Goal: Task Accomplishment & Management: Manage account settings

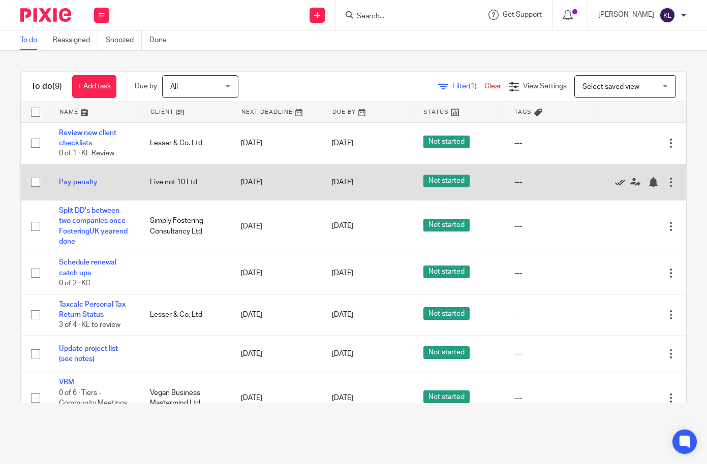
click at [615, 181] on icon at bounding box center [620, 182] width 10 height 10
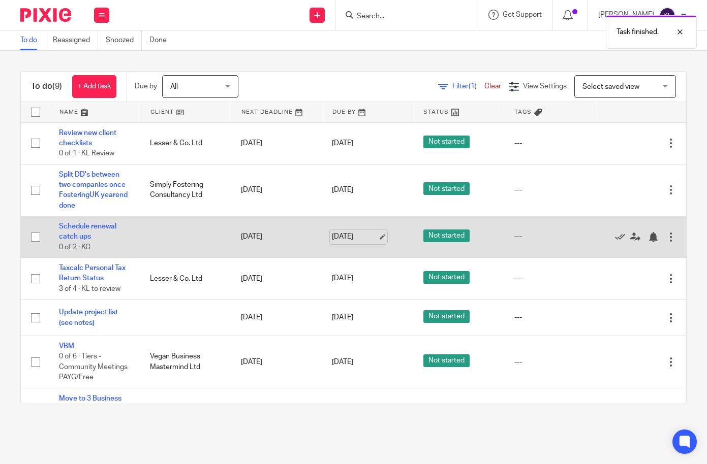
click at [363, 235] on link "15 Aug 2025" at bounding box center [355, 237] width 46 height 11
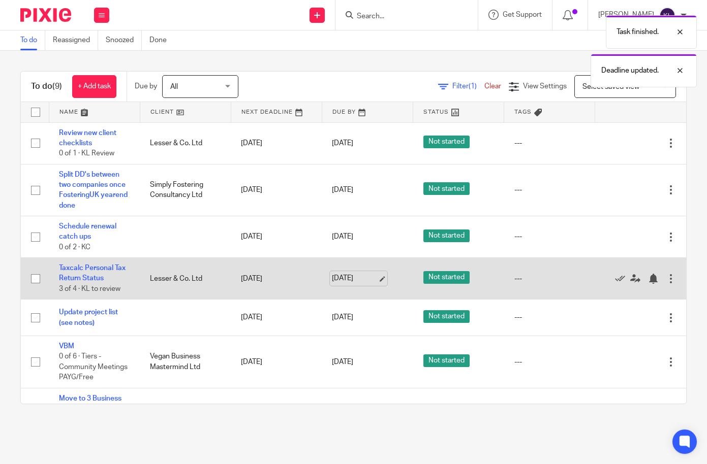
click at [350, 276] on link "15 Aug 2025" at bounding box center [355, 278] width 46 height 11
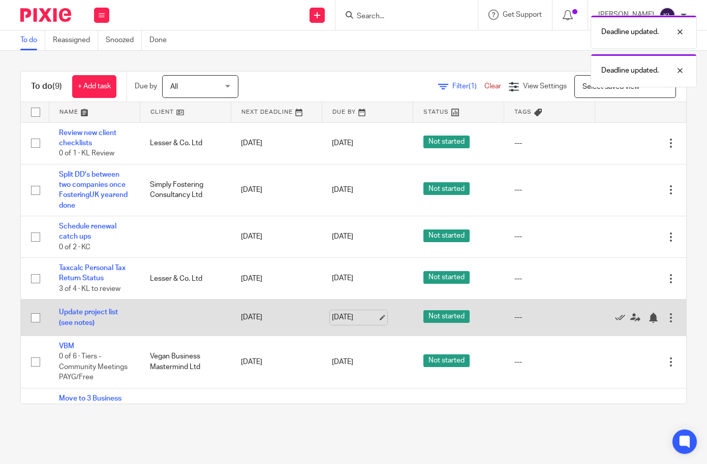
click at [343, 315] on link "15 Aug 2025" at bounding box center [355, 317] width 46 height 11
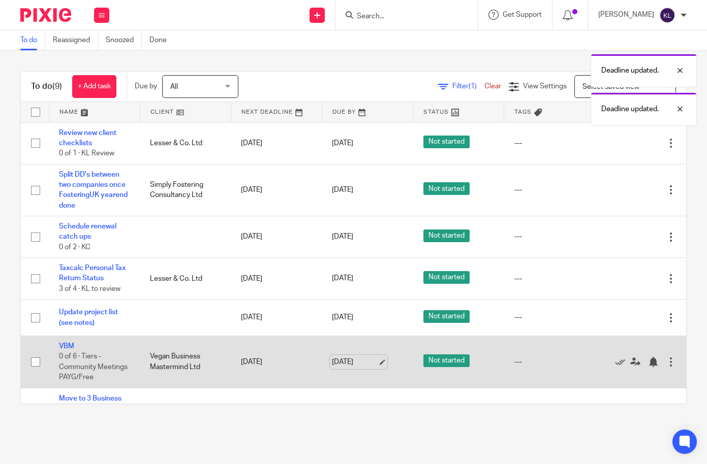
click at [356, 363] on link "[DATE]" at bounding box center [355, 362] width 46 height 11
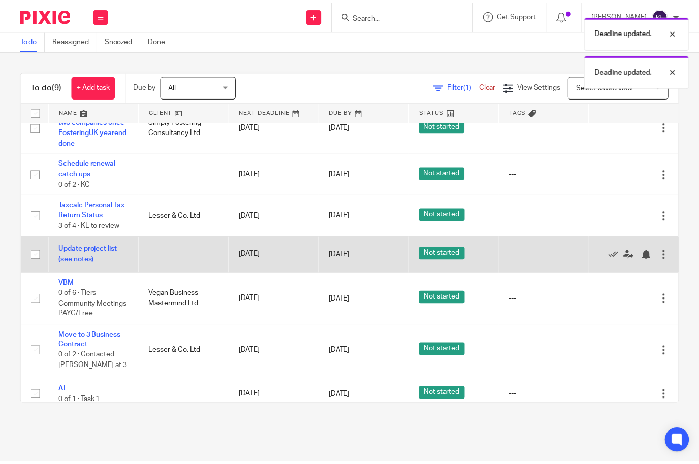
scroll to position [80, 0]
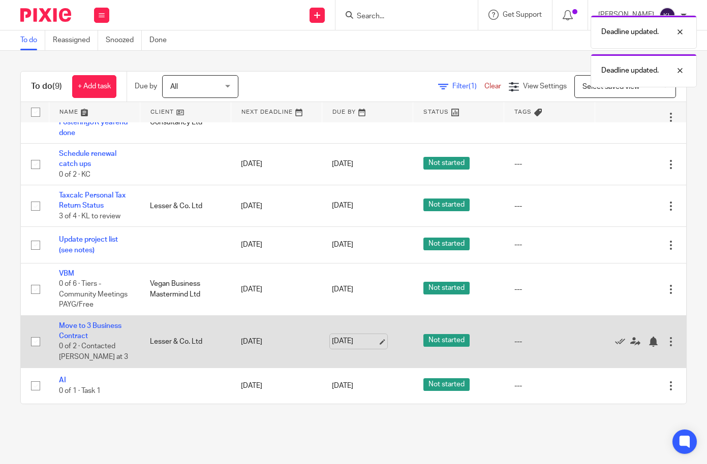
click at [337, 338] on link "15 Aug 2025" at bounding box center [355, 341] width 46 height 11
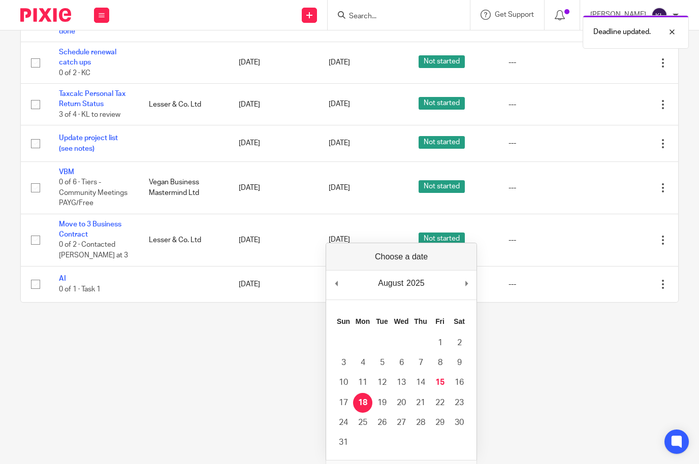
scroll to position [0, 0]
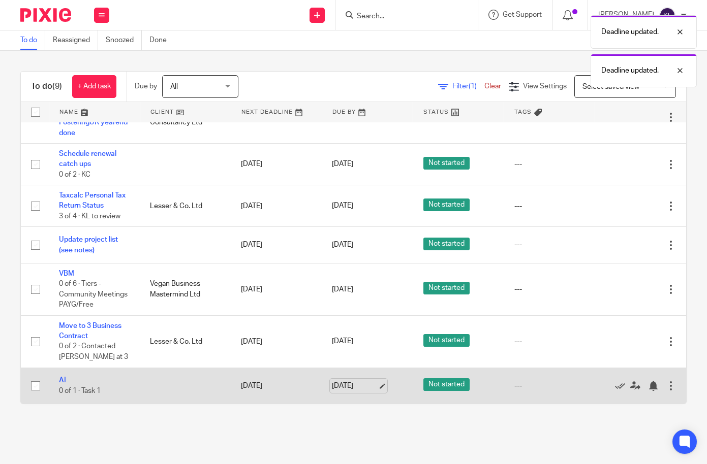
click at [354, 381] on link "15 Aug 2025" at bounding box center [355, 386] width 46 height 11
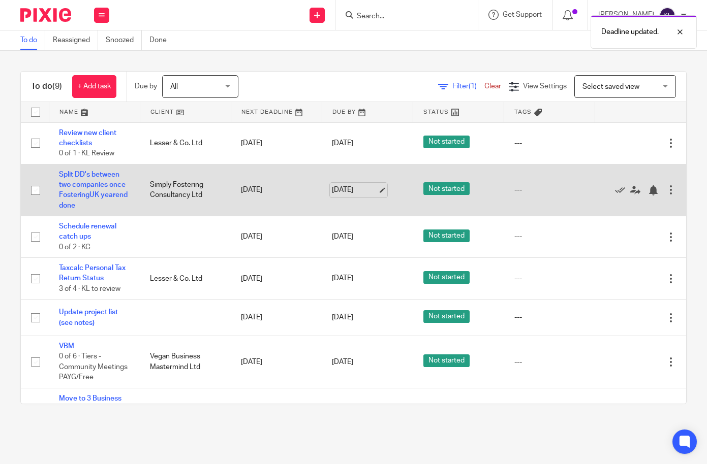
click at [355, 189] on link "15 Aug 2025" at bounding box center [355, 190] width 46 height 11
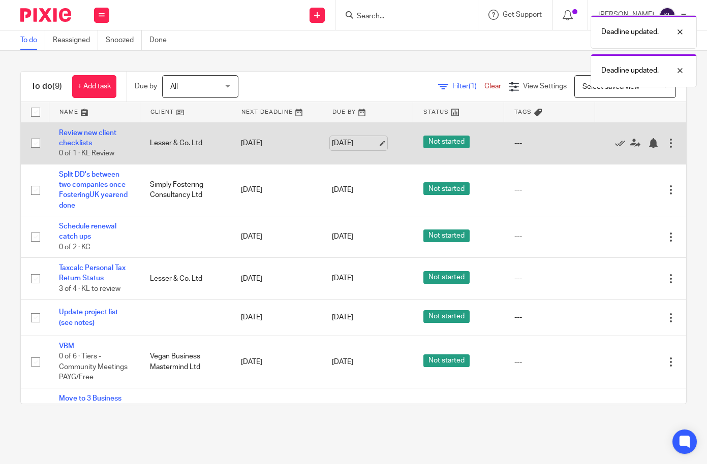
click at [346, 143] on link "15 Aug 2025" at bounding box center [355, 143] width 46 height 11
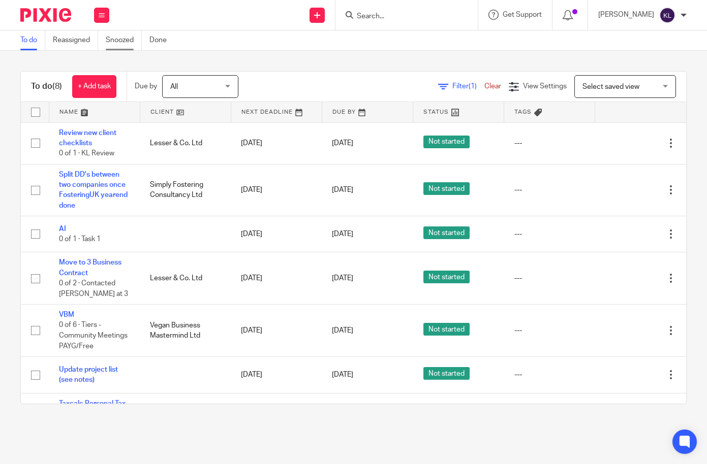
click at [120, 38] on link "Snoozed" at bounding box center [124, 40] width 36 height 20
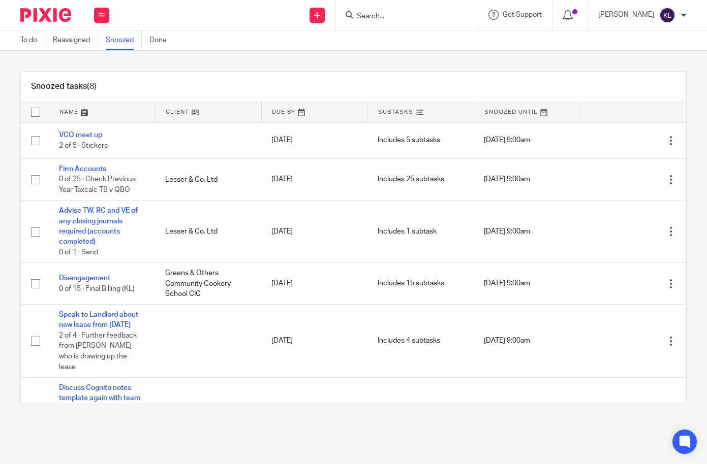
click at [119, 35] on link "Snoozed" at bounding box center [124, 40] width 36 height 20
click at [32, 41] on link "To do" at bounding box center [32, 40] width 25 height 20
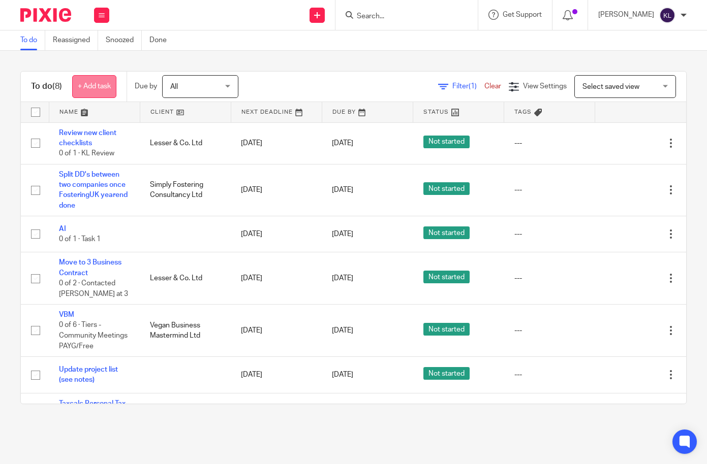
click at [91, 92] on link "+ Add task" at bounding box center [94, 86] width 44 height 23
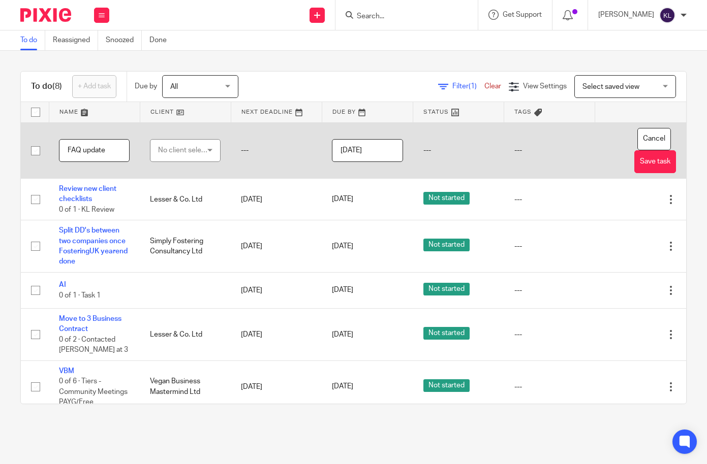
type input "FAQ update"
click at [164, 142] on div "No client selected" at bounding box center [183, 150] width 50 height 21
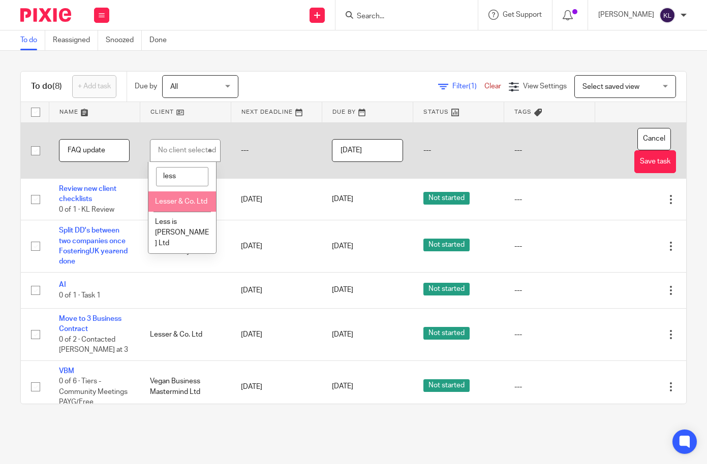
type input "less"
click at [172, 207] on li "Lesser & Co. Ltd" at bounding box center [182, 202] width 68 height 21
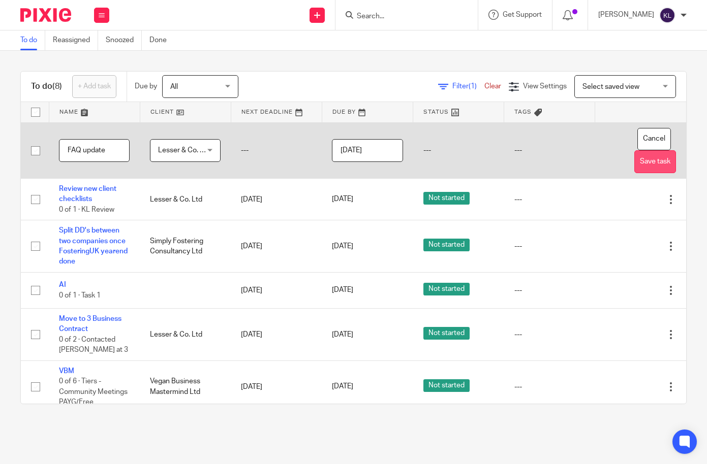
click at [634, 164] on button "Save task" at bounding box center [655, 161] width 42 height 23
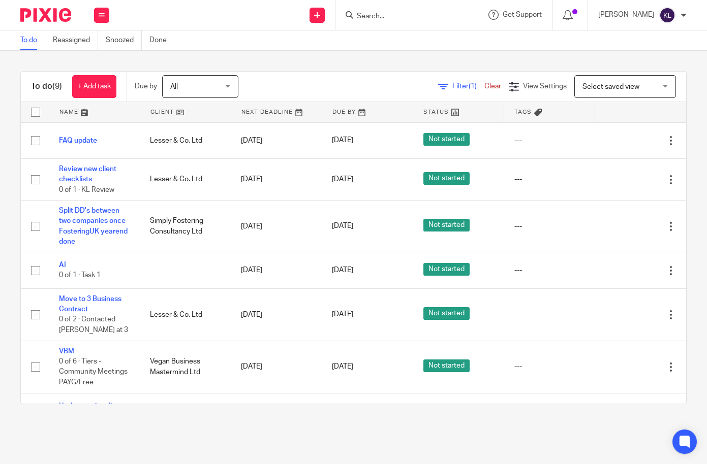
click at [414, 13] on input "Search" at bounding box center [401, 16] width 91 height 9
drag, startPoint x: 0, startPoint y: 67, endPoint x: 129, endPoint y: 74, distance: 128.7
click at [129, 74] on div "To do (9) + Add task Due by All All Today Tomorrow This week Next week This mon…" at bounding box center [353, 238] width 707 height 374
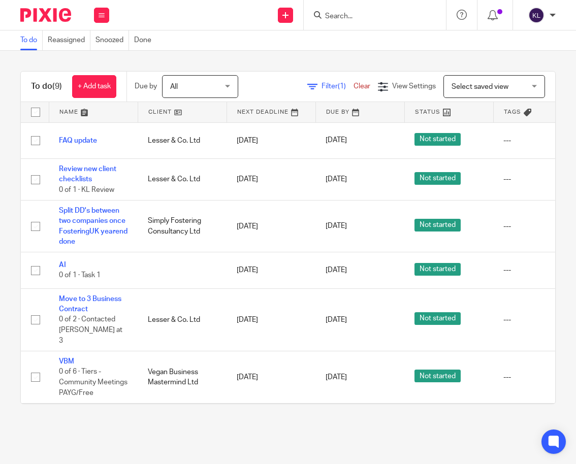
click at [351, 19] on input "Search" at bounding box center [369, 16] width 91 height 9
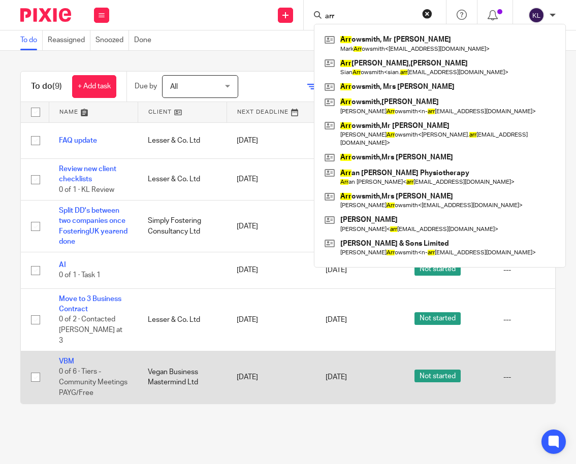
type input "arr"
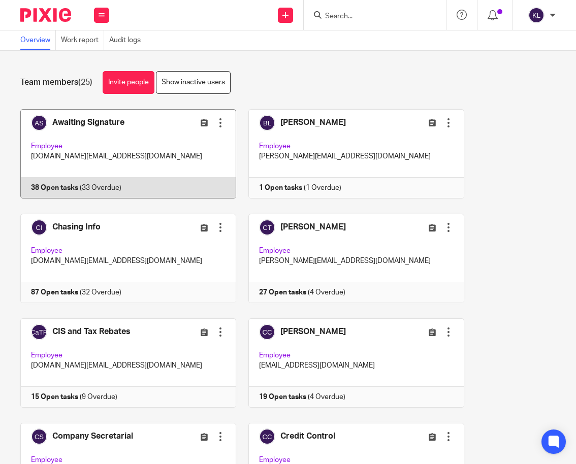
click at [99, 187] on link at bounding box center [123, 153] width 228 height 89
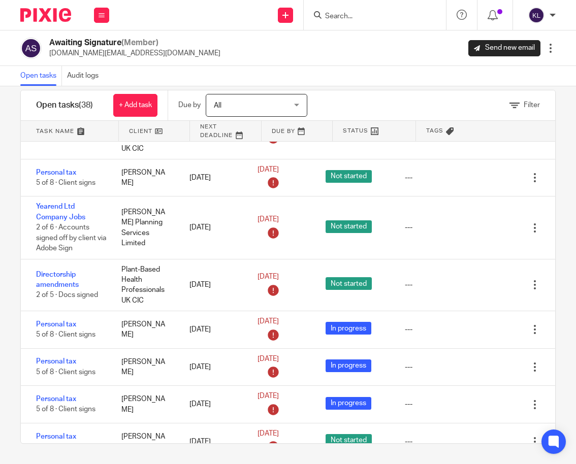
scroll to position [768, 0]
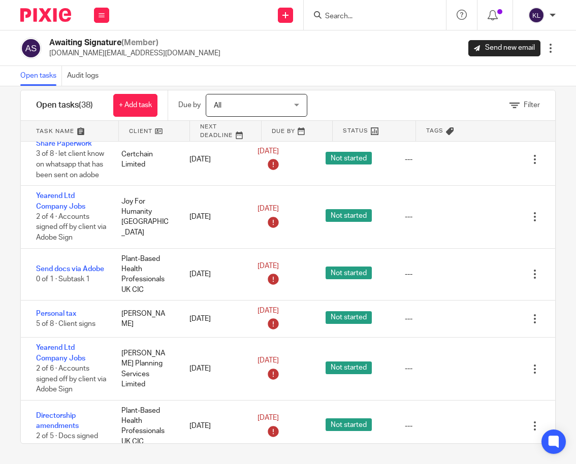
click at [360, 14] on input "Search" at bounding box center [369, 16] width 91 height 9
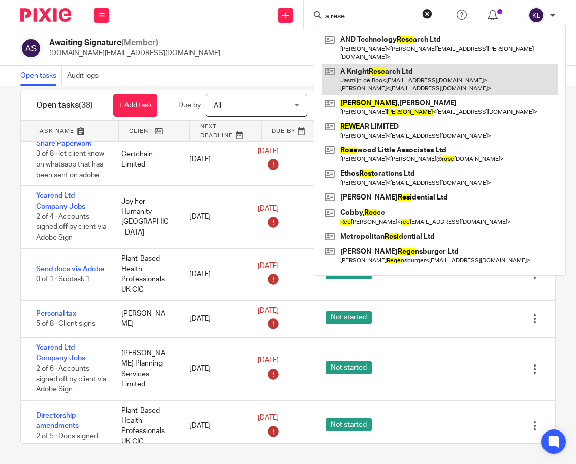
type input "a rese"
click at [392, 78] on link at bounding box center [440, 80] width 236 height 32
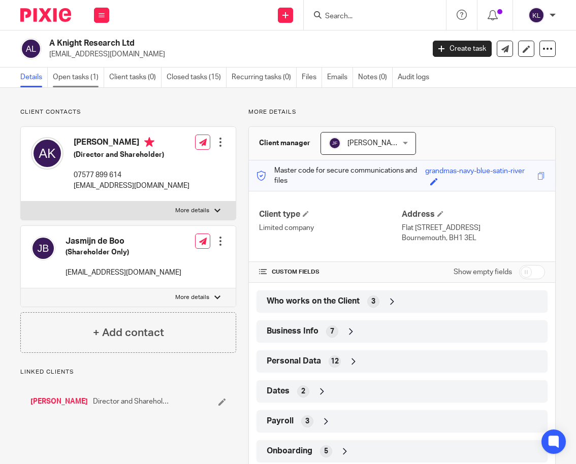
click at [79, 85] on link "Open tasks (1)" at bounding box center [78, 78] width 51 height 20
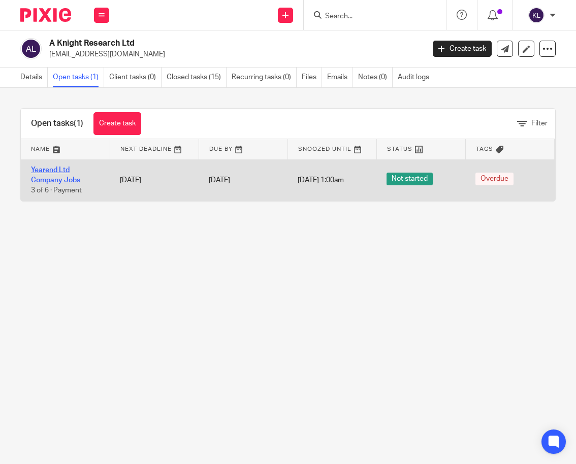
click at [51, 177] on link "Yearend Ltd Company Jobs" at bounding box center [55, 175] width 49 height 17
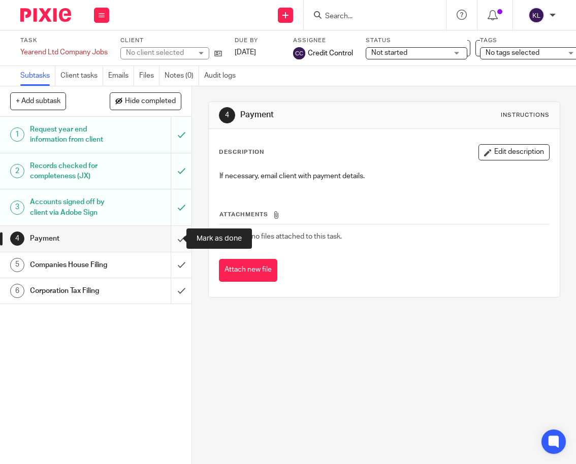
click at [170, 237] on input "submit" at bounding box center [96, 238] width 192 height 25
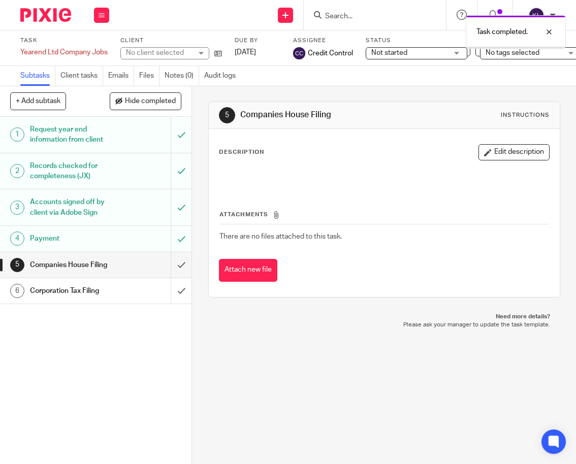
click at [259, 52] on link "[DATE]" at bounding box center [258, 52] width 46 height 11
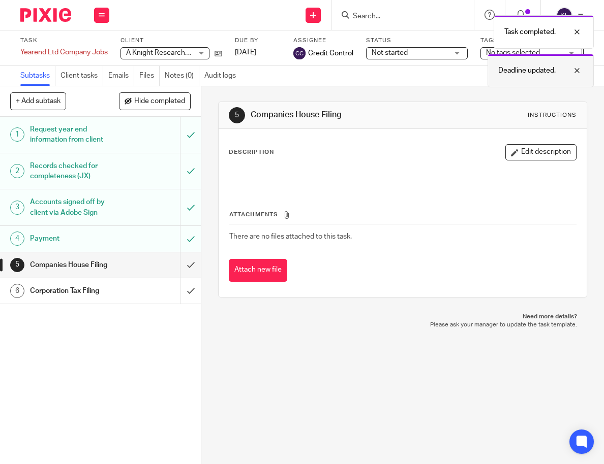
click at [576, 66] on div at bounding box center [568, 71] width 27 height 12
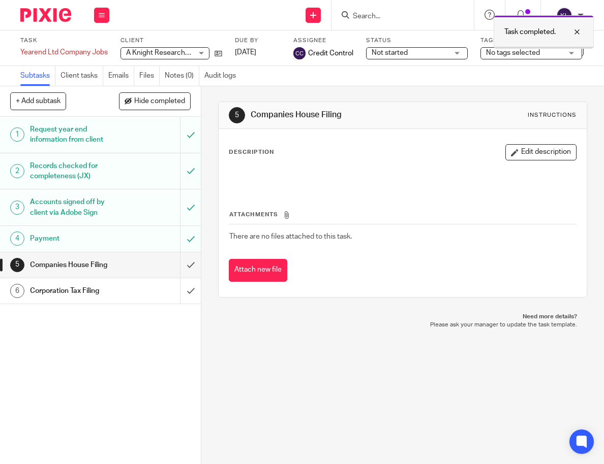
click at [576, 28] on div at bounding box center [568, 32] width 27 height 12
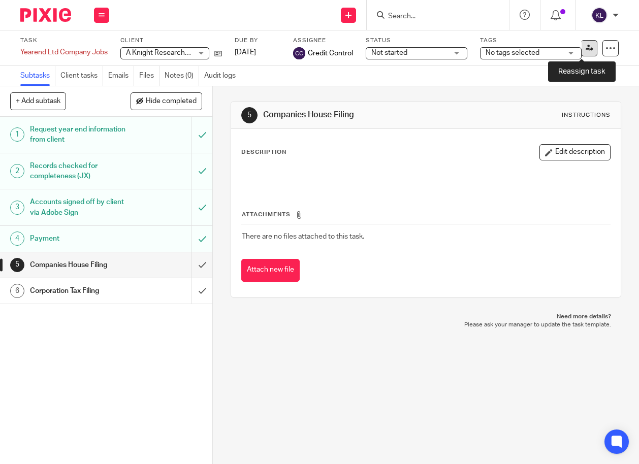
click at [576, 46] on link at bounding box center [589, 48] width 16 height 16
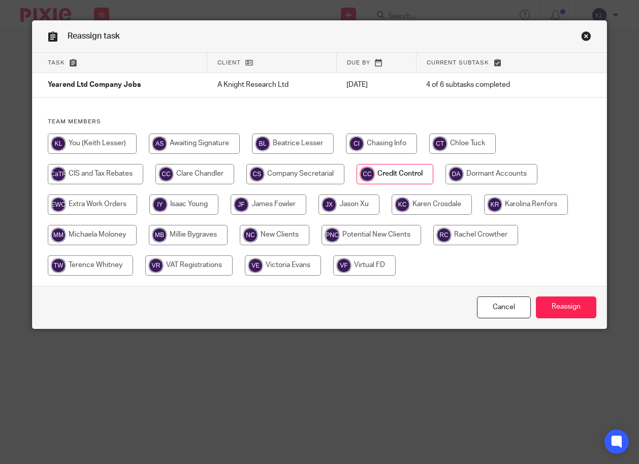
click at [354, 198] on input "radio" at bounding box center [349, 205] width 61 height 20
radio input "true"
click at [560, 309] on input "Reassign" at bounding box center [566, 308] width 60 height 22
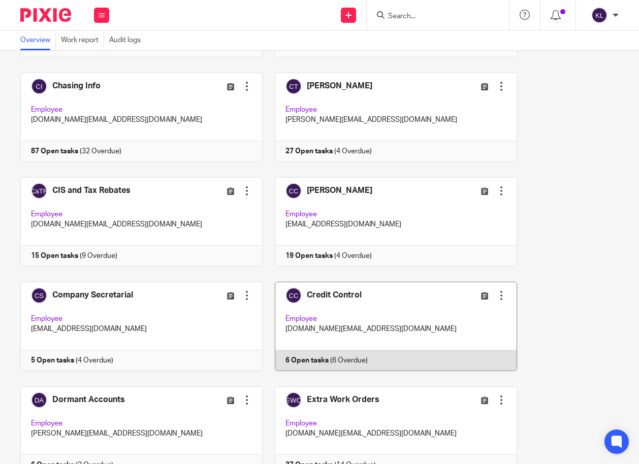
scroll to position [152, 0]
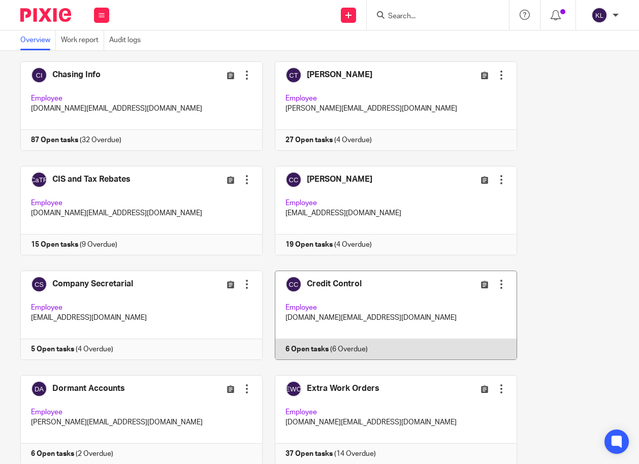
click at [311, 352] on link at bounding box center [390, 315] width 255 height 89
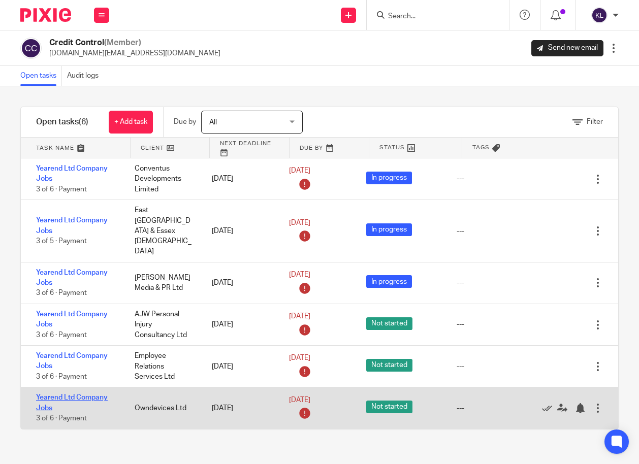
click at [78, 394] on link "Yearend Ltd Company Jobs" at bounding box center [72, 402] width 72 height 17
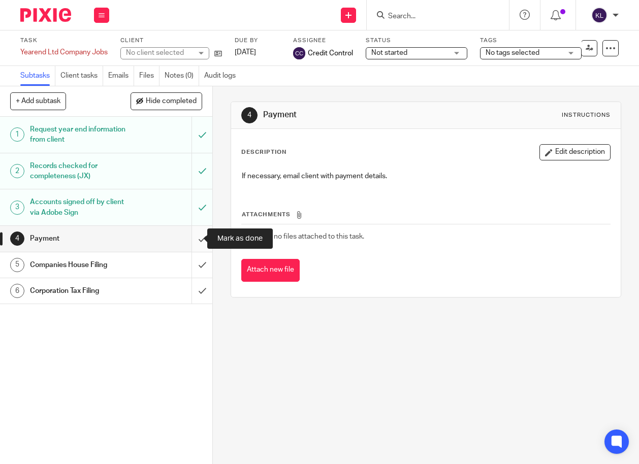
click at [196, 233] on input "submit" at bounding box center [106, 238] width 212 height 25
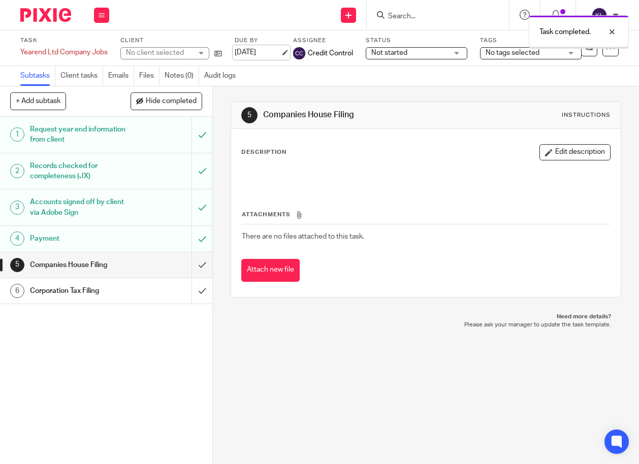
click at [253, 50] on link "[DATE]" at bounding box center [258, 52] width 46 height 11
click at [613, 71] on div at bounding box center [604, 71] width 27 height 12
click at [609, 33] on div at bounding box center [604, 32] width 27 height 12
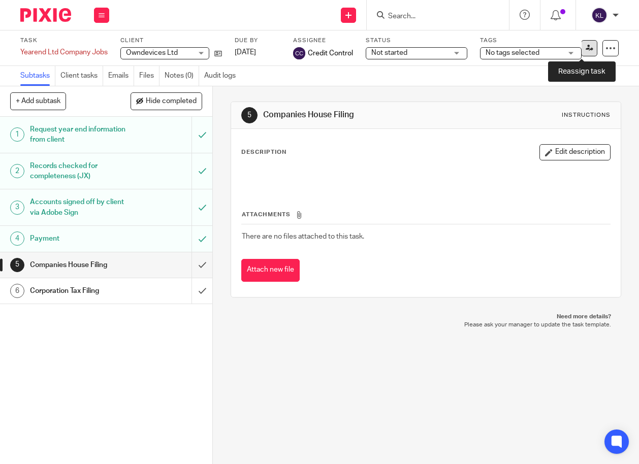
click at [586, 50] on icon at bounding box center [590, 48] width 8 height 8
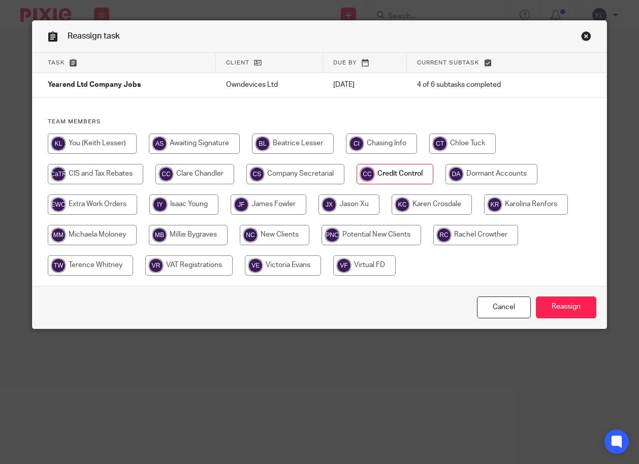
click at [349, 203] on input "radio" at bounding box center [349, 205] width 61 height 20
radio input "true"
click at [553, 306] on input "Reassign" at bounding box center [566, 308] width 60 height 22
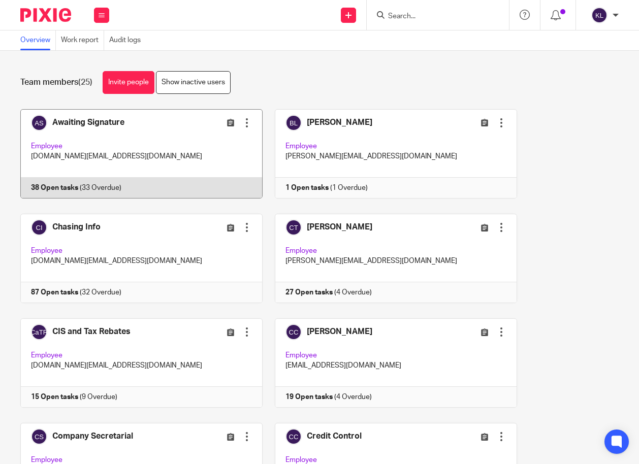
click at [100, 198] on link at bounding box center [136, 153] width 255 height 89
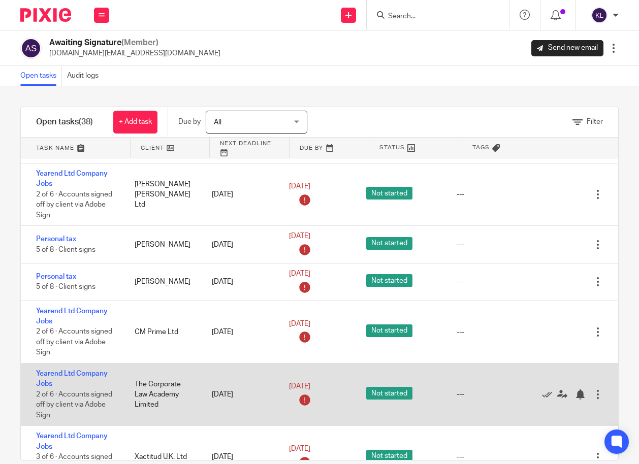
scroll to position [356, 0]
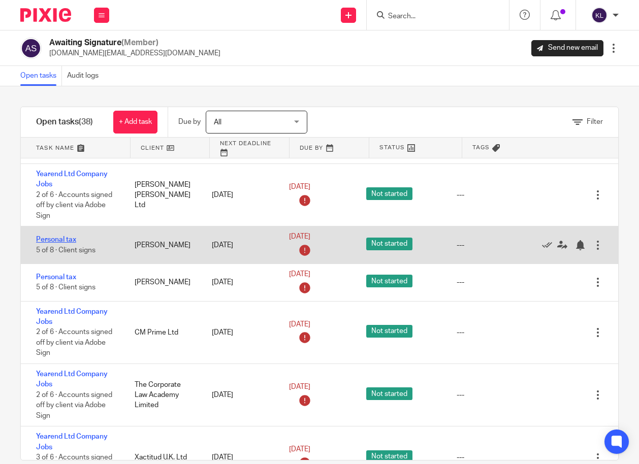
click at [60, 241] on link "Personal tax" at bounding box center [56, 239] width 40 height 7
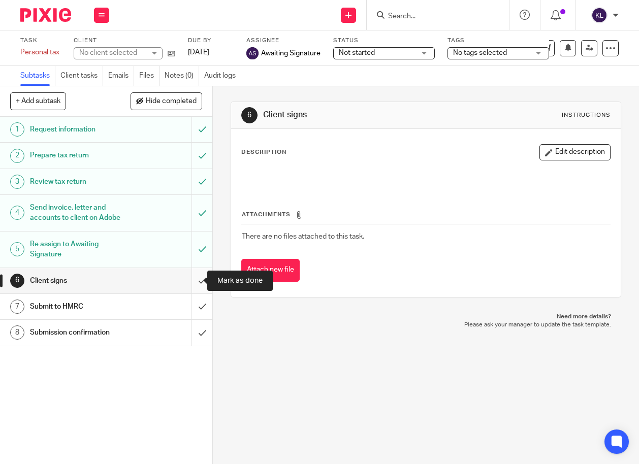
click at [201, 278] on input "submit" at bounding box center [106, 280] width 212 height 25
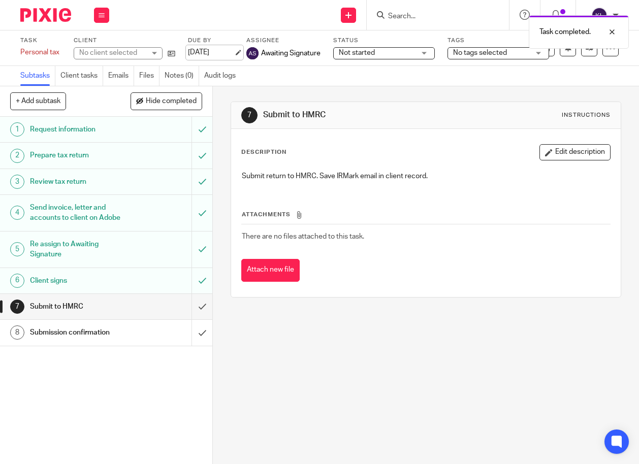
click at [222, 51] on link "[DATE]" at bounding box center [211, 52] width 46 height 11
click at [611, 67] on div at bounding box center [604, 71] width 27 height 12
click at [614, 30] on div at bounding box center [604, 32] width 27 height 12
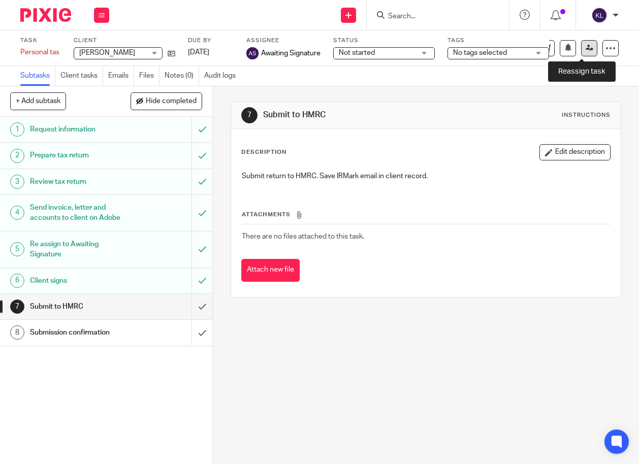
click at [586, 47] on icon at bounding box center [590, 48] width 8 height 8
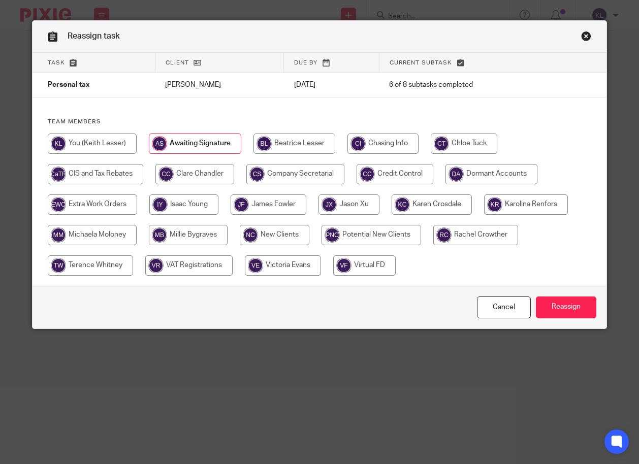
click at [279, 145] on input "radio" at bounding box center [295, 144] width 82 height 20
radio input "true"
click at [557, 299] on input "Reassign" at bounding box center [566, 308] width 60 height 22
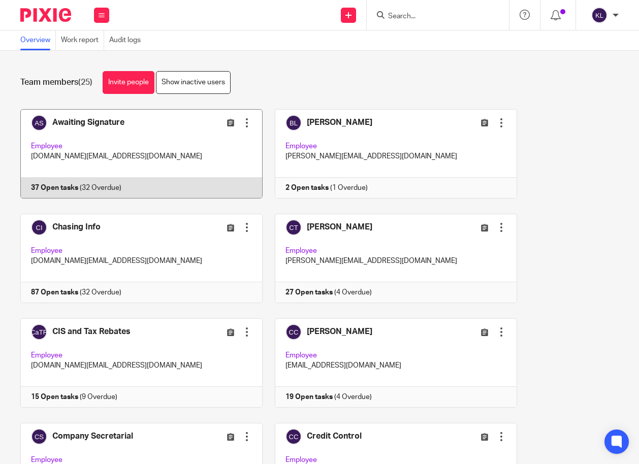
click at [105, 180] on link at bounding box center [136, 153] width 255 height 89
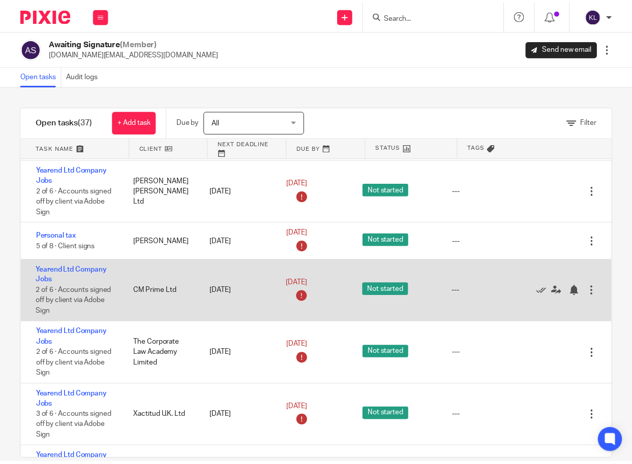
scroll to position [406, 0]
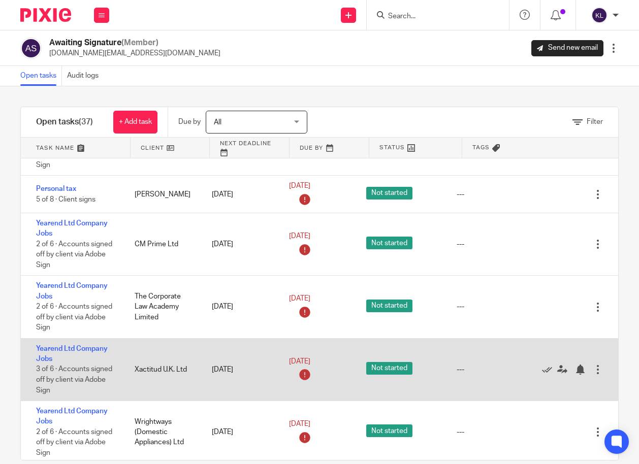
click at [221, 366] on div "11 Jul 2025" at bounding box center [240, 370] width 77 height 20
click at [289, 360] on link "11 Jul 2025" at bounding box center [312, 362] width 46 height 11
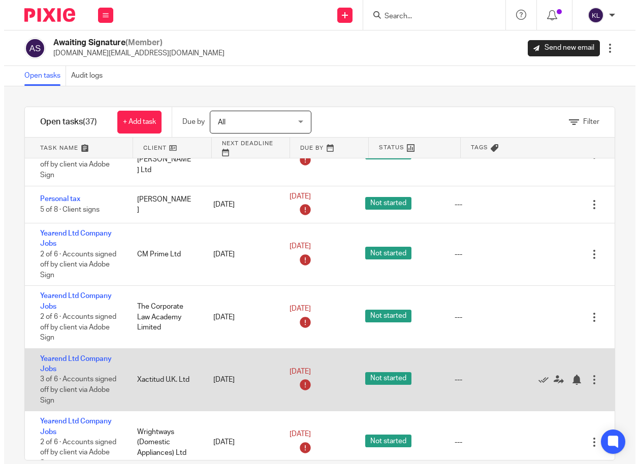
scroll to position [0, 0]
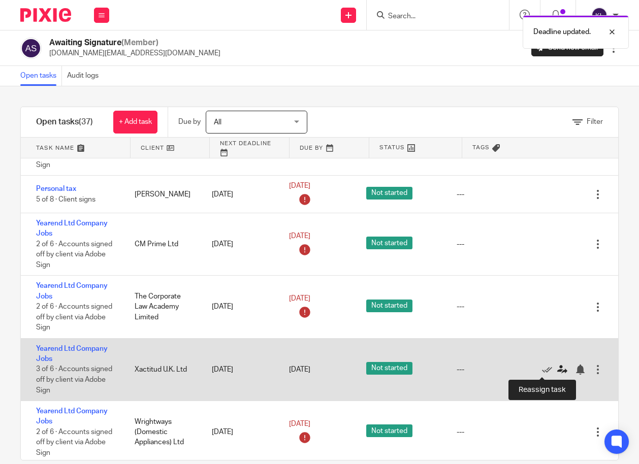
click at [557, 365] on link at bounding box center [564, 370] width 15 height 10
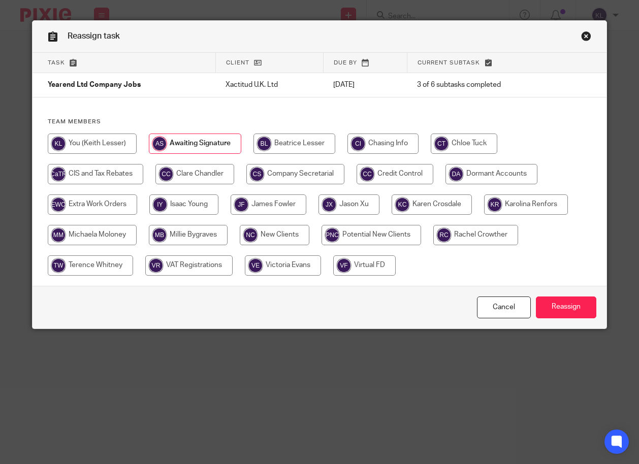
click at [188, 172] on input "radio" at bounding box center [194, 174] width 79 height 20
radio input "true"
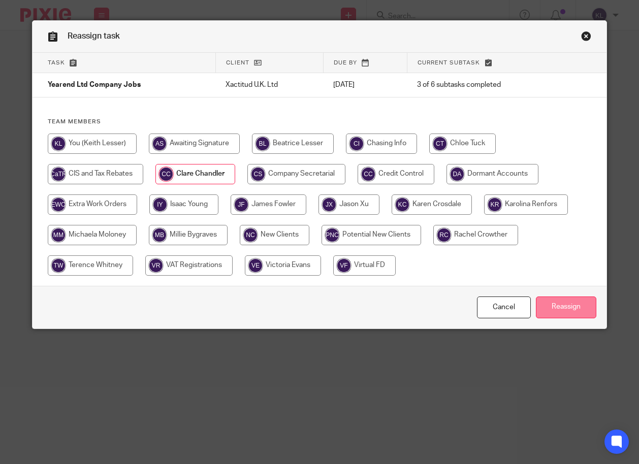
click at [549, 301] on input "Reassign" at bounding box center [566, 308] width 60 height 22
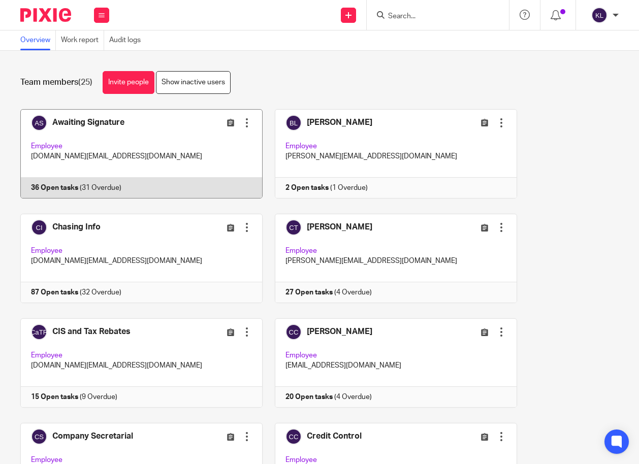
click at [71, 185] on link at bounding box center [136, 153] width 255 height 89
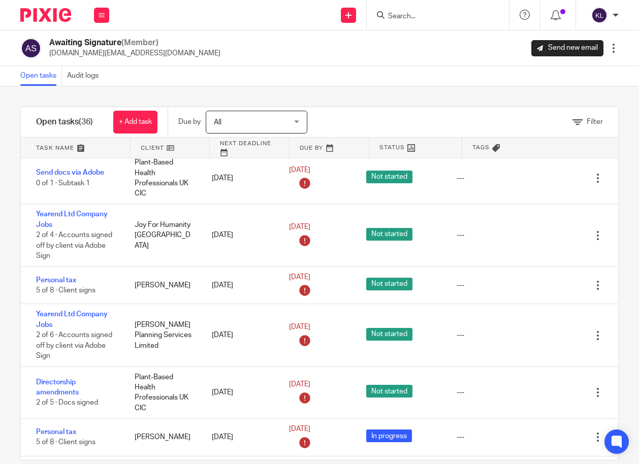
scroll to position [711, 0]
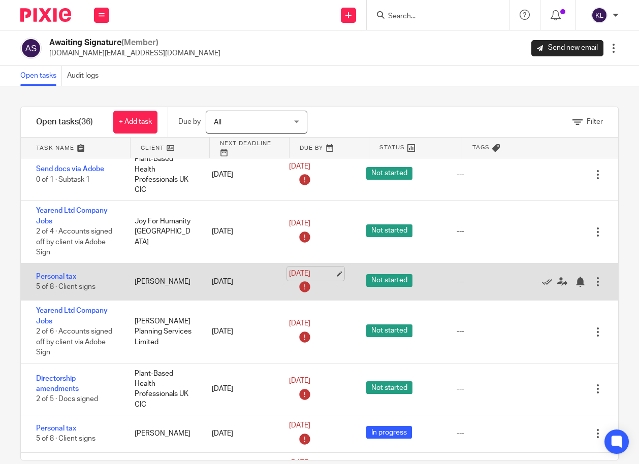
click at [300, 271] on link "24 Jul 2025" at bounding box center [312, 274] width 46 height 11
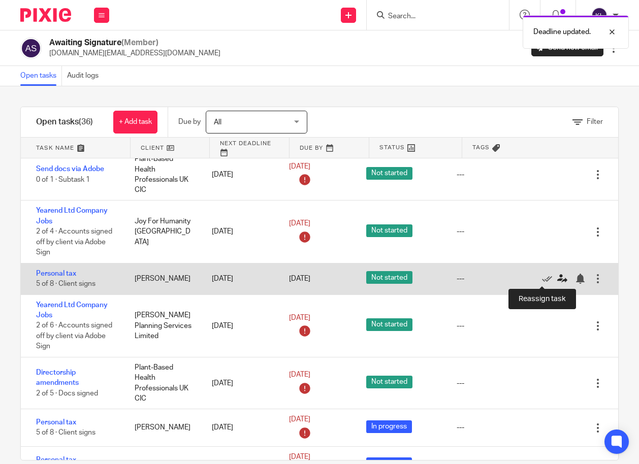
click at [557, 274] on icon at bounding box center [562, 279] width 10 height 10
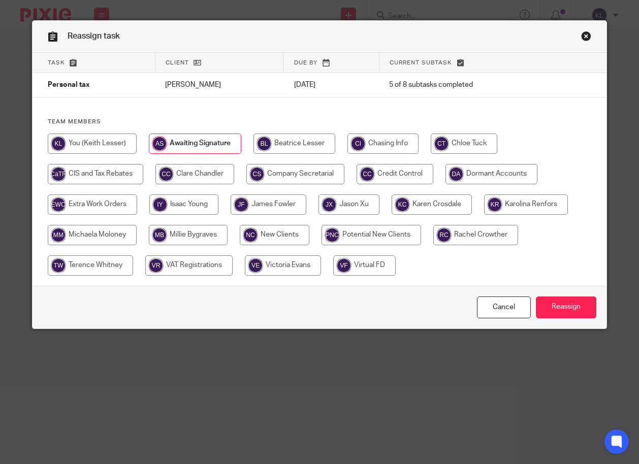
click at [217, 172] on input "radio" at bounding box center [194, 174] width 79 height 20
radio input "true"
click at [301, 140] on input "radio" at bounding box center [293, 144] width 82 height 20
radio input "true"
click at [546, 303] on input "Reassign" at bounding box center [566, 308] width 60 height 22
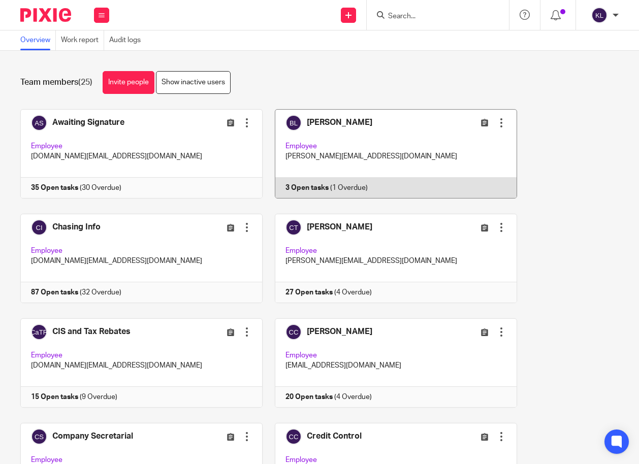
click at [303, 183] on link at bounding box center [390, 153] width 255 height 89
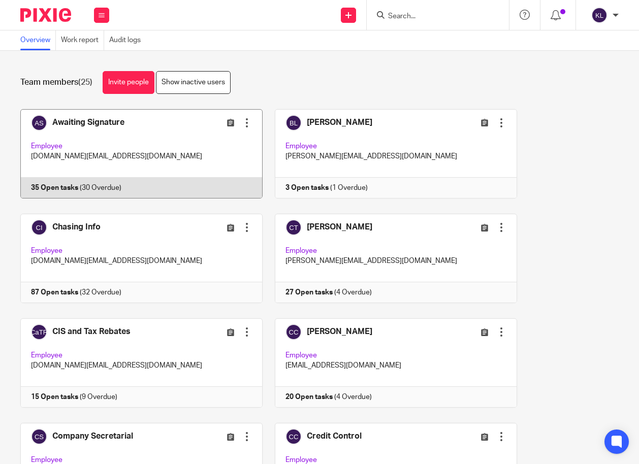
click at [107, 186] on link at bounding box center [136, 153] width 255 height 89
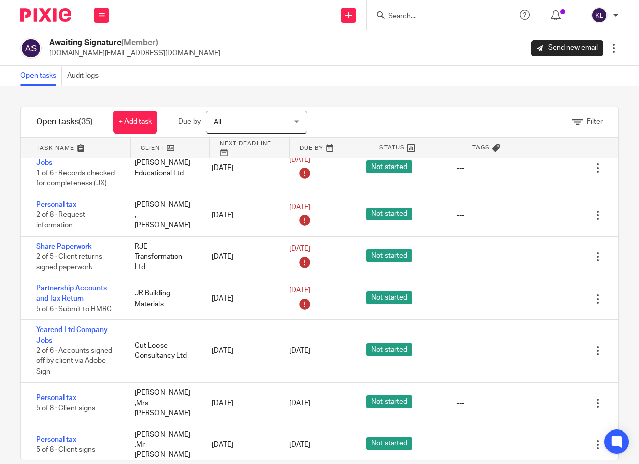
scroll to position [1321, 0]
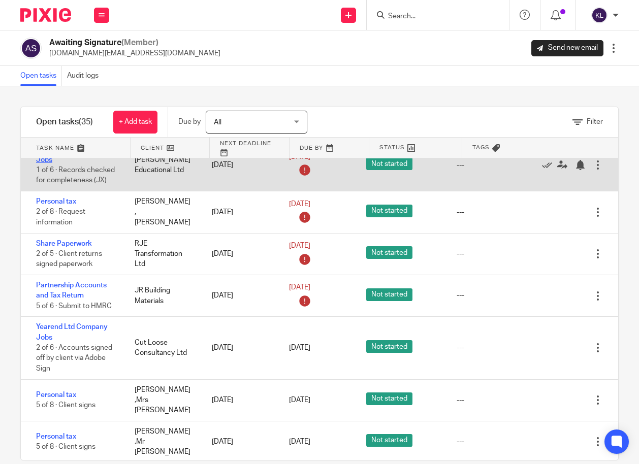
click at [49, 159] on link "Yearend Ltd Company Jobs" at bounding box center [72, 154] width 72 height 17
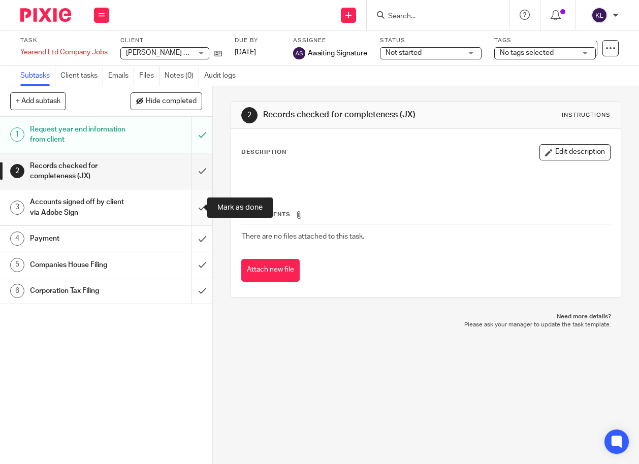
click at [193, 204] on input "submit" at bounding box center [106, 208] width 212 height 36
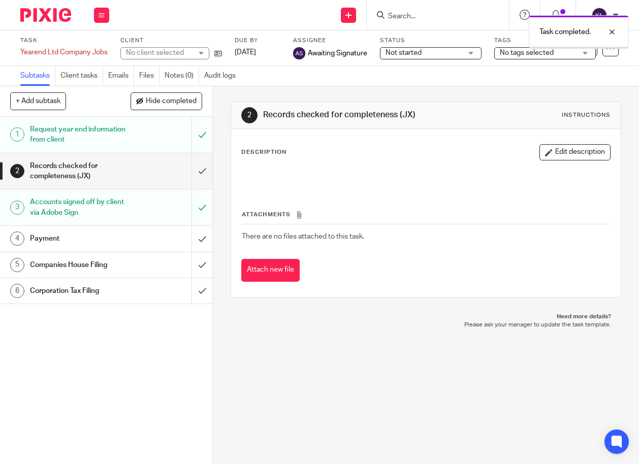
click at [191, 169] on input "submit" at bounding box center [106, 171] width 212 height 36
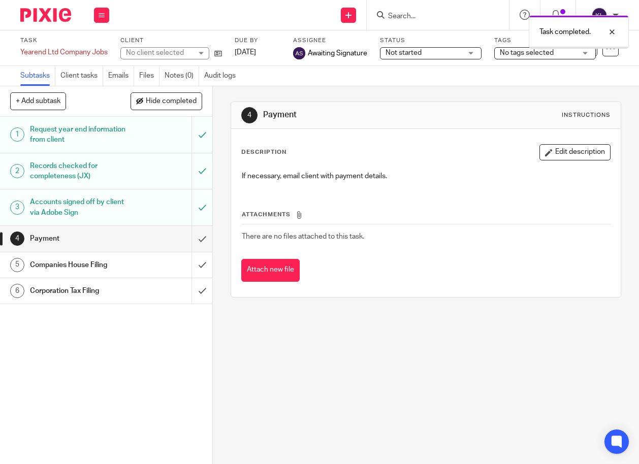
click at [192, 241] on input "submit" at bounding box center [106, 238] width 212 height 25
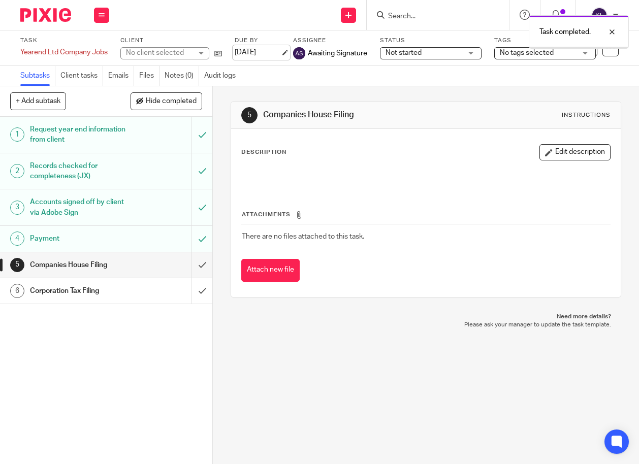
click at [260, 49] on link "[DATE]" at bounding box center [258, 52] width 46 height 11
click at [615, 67] on div at bounding box center [604, 71] width 27 height 12
click at [612, 32] on div at bounding box center [604, 32] width 27 height 12
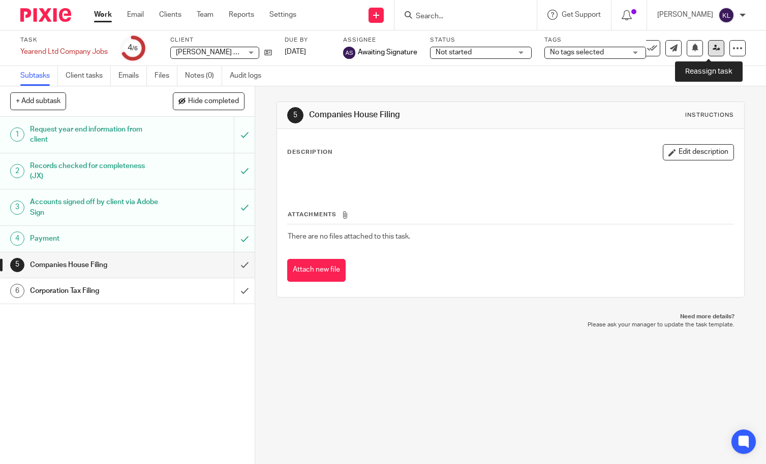
click at [639, 50] on icon at bounding box center [716, 48] width 8 height 8
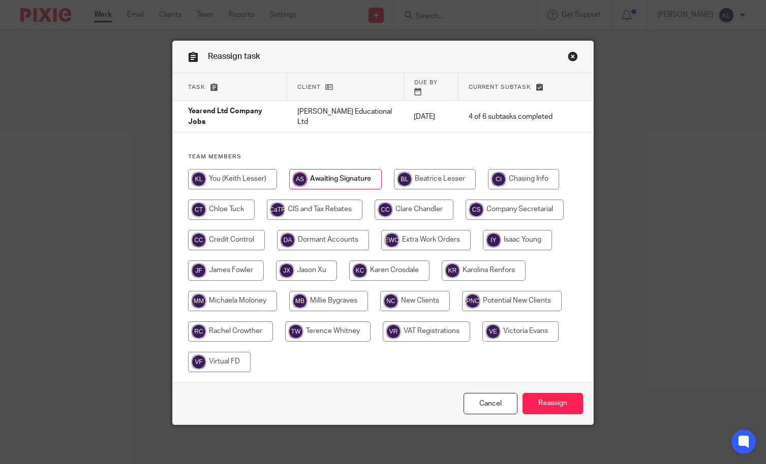
click at [294, 261] on input "radio" at bounding box center [306, 271] width 61 height 20
radio input "true"
click at [544, 393] on input "Reassign" at bounding box center [552, 404] width 60 height 22
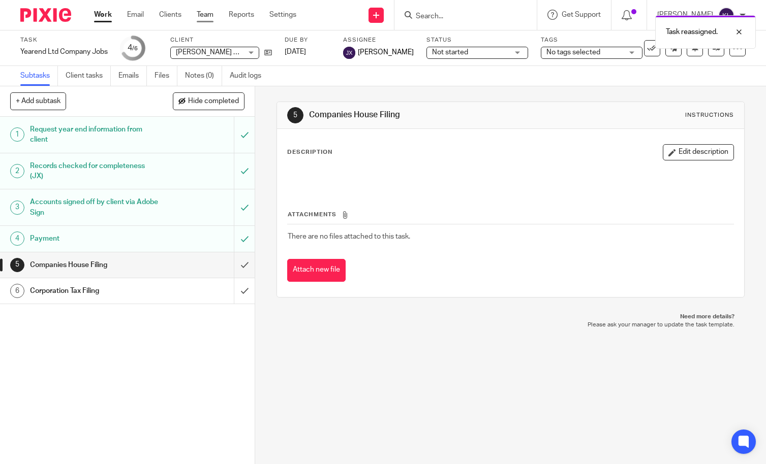
click at [210, 15] on link "Team" at bounding box center [205, 15] width 17 height 10
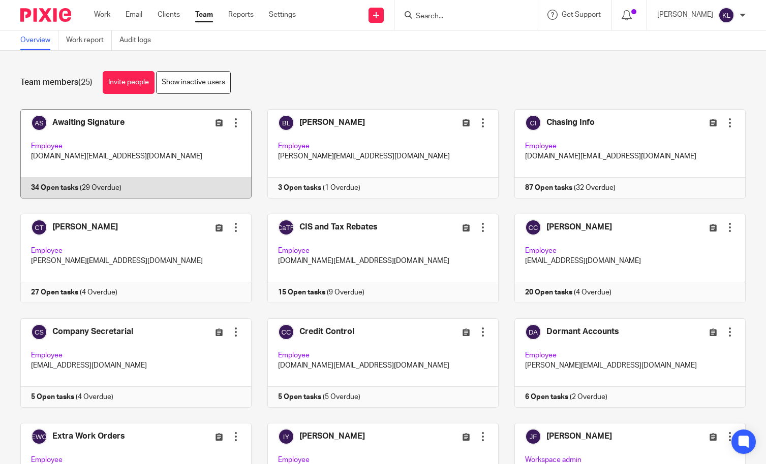
click at [111, 185] on link at bounding box center [128, 153] width 247 height 89
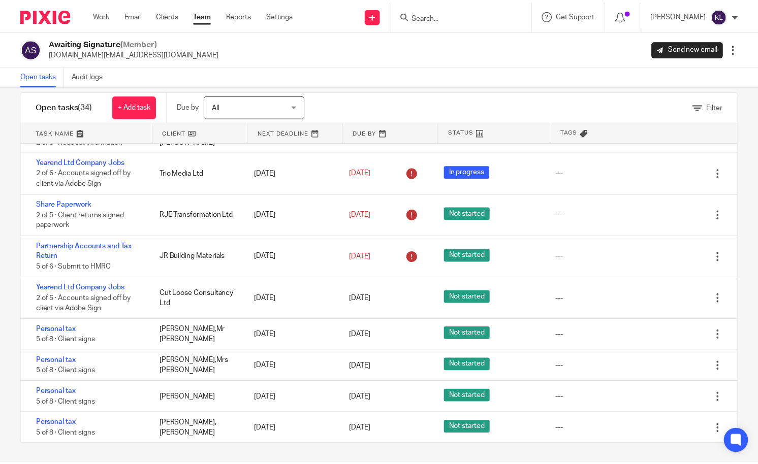
scroll to position [17, 0]
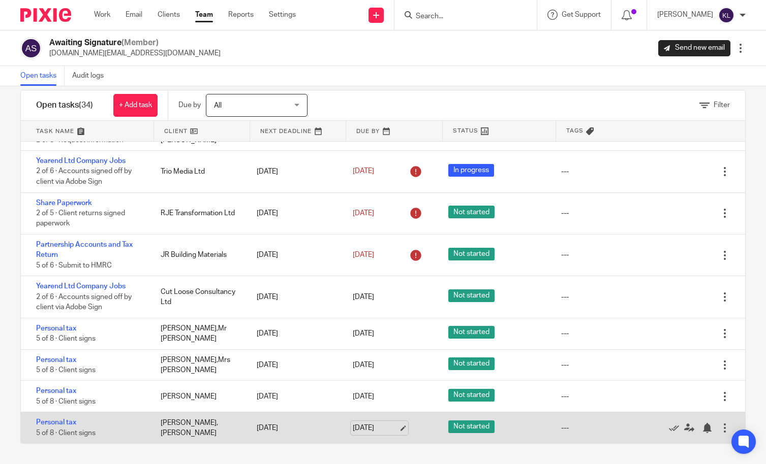
click at [381, 430] on link "6 Sep 2025" at bounding box center [376, 428] width 46 height 11
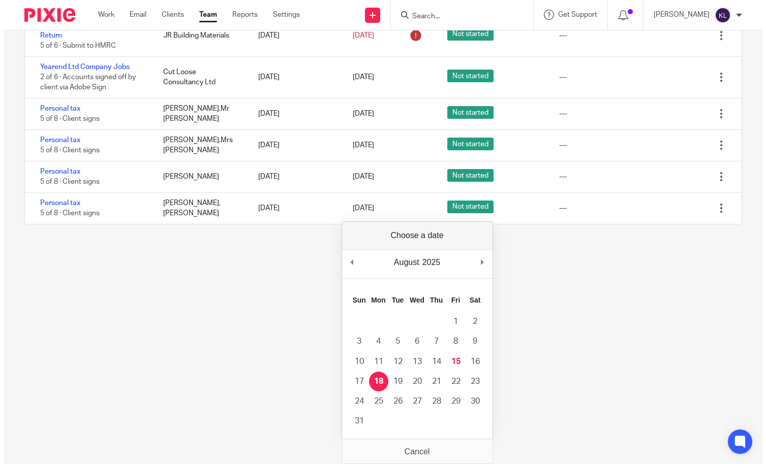
scroll to position [945, 0]
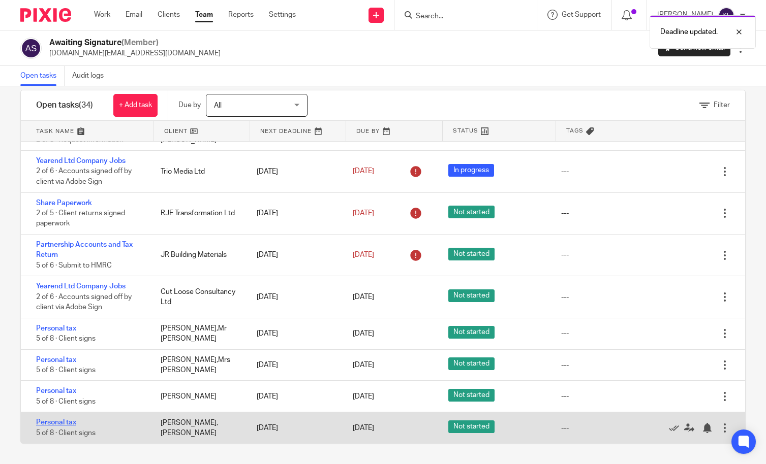
click at [62, 424] on link "Personal tax" at bounding box center [56, 422] width 40 height 7
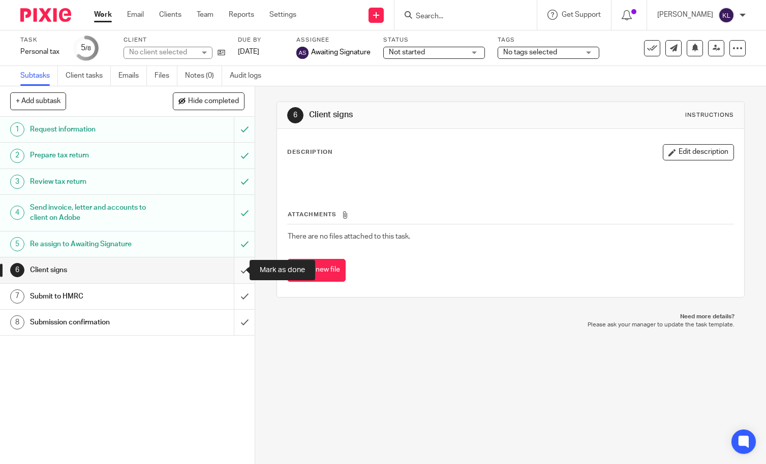
click at [236, 273] on input "submit" at bounding box center [127, 270] width 255 height 25
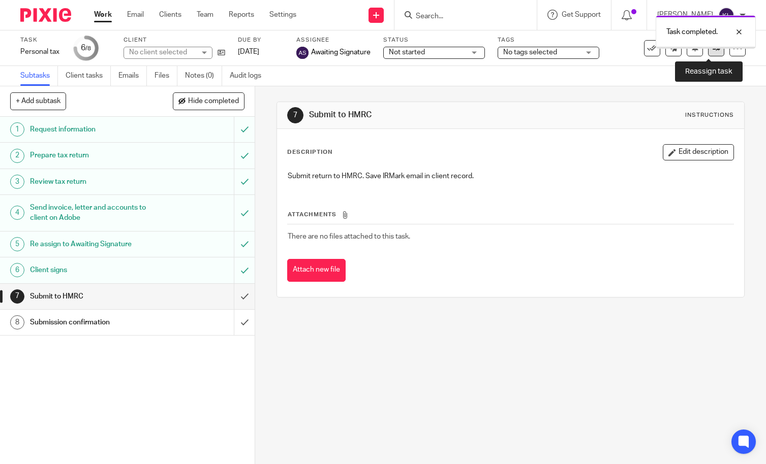
click at [712, 49] on icon at bounding box center [716, 48] width 8 height 8
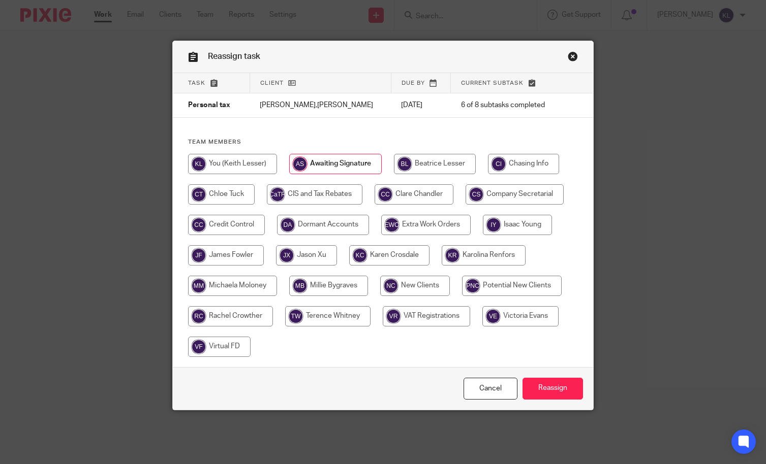
click at [410, 162] on input "radio" at bounding box center [435, 164] width 82 height 20
radio input "true"
click at [551, 387] on input "Reassign" at bounding box center [552, 389] width 60 height 22
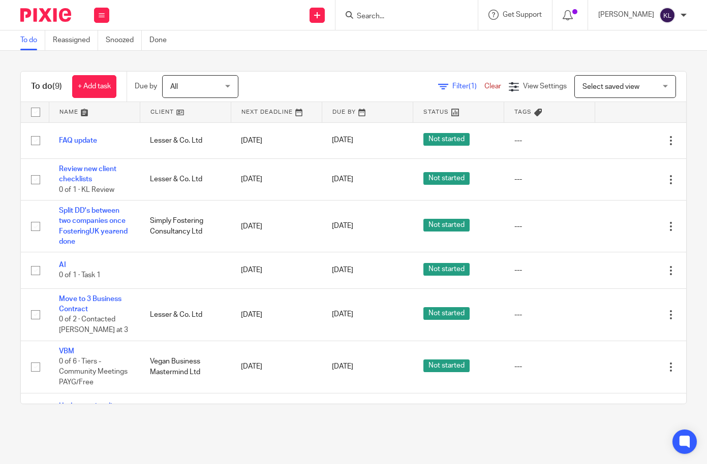
click at [403, 18] on input "Search" at bounding box center [401, 16] width 91 height 9
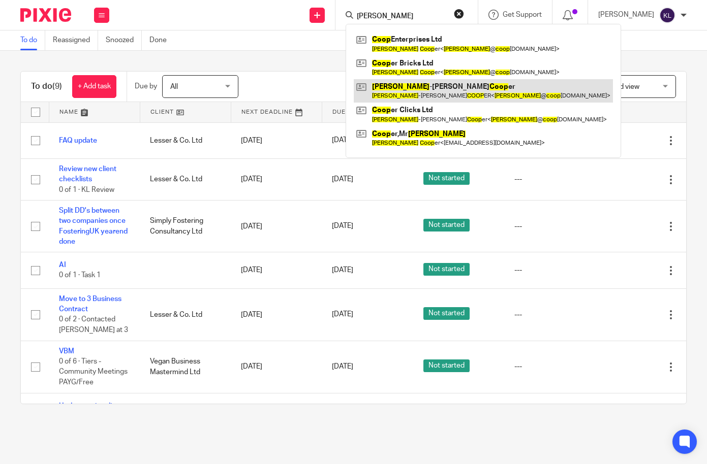
type input "john coop"
click at [423, 94] on link at bounding box center [483, 90] width 259 height 23
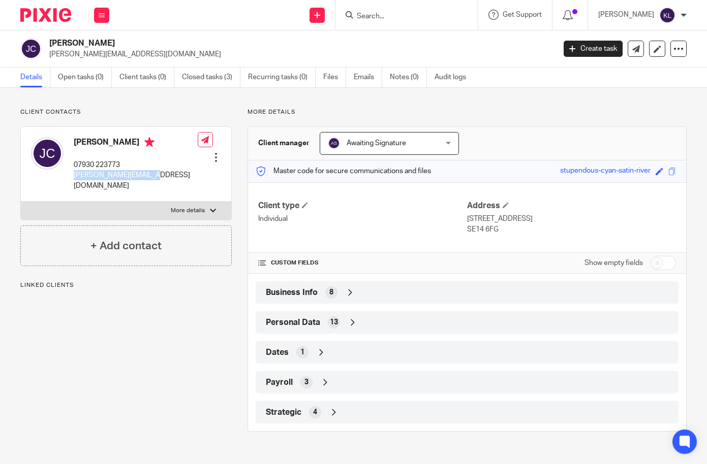
drag, startPoint x: 170, startPoint y: 176, endPoint x: 71, endPoint y: 180, distance: 98.7
click at [71, 180] on div "[PERSON_NAME] 07930 223773 [PERSON_NAME][EMAIL_ADDRESS][DOMAIN_NAME]" at bounding box center [114, 164] width 167 height 64
copy p "john@cooperclicks.com"
click at [395, 9] on form at bounding box center [410, 15] width 108 height 13
click at [392, 19] on input "Search" at bounding box center [401, 16] width 91 height 9
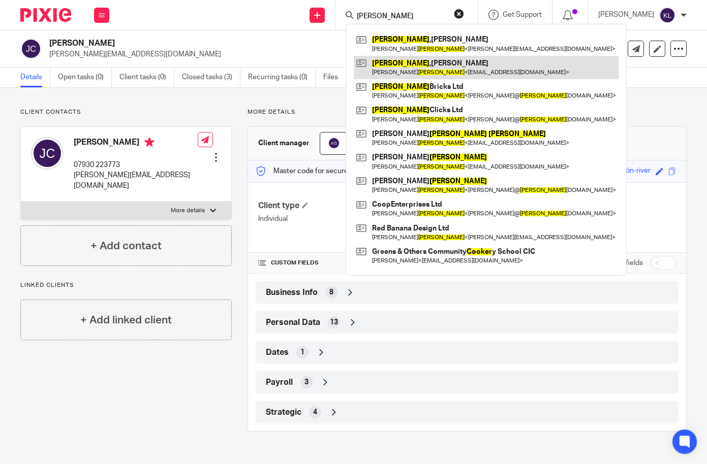
type input "[PERSON_NAME]"
click at [440, 69] on link at bounding box center [486, 67] width 265 height 23
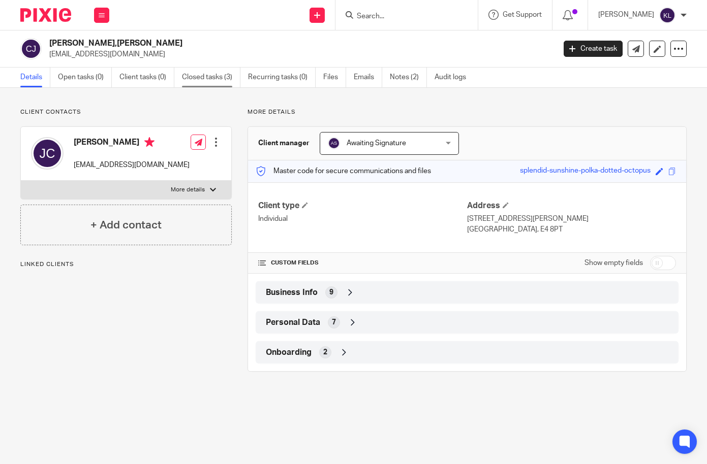
click at [198, 77] on link "Closed tasks (3)" at bounding box center [211, 78] width 58 height 20
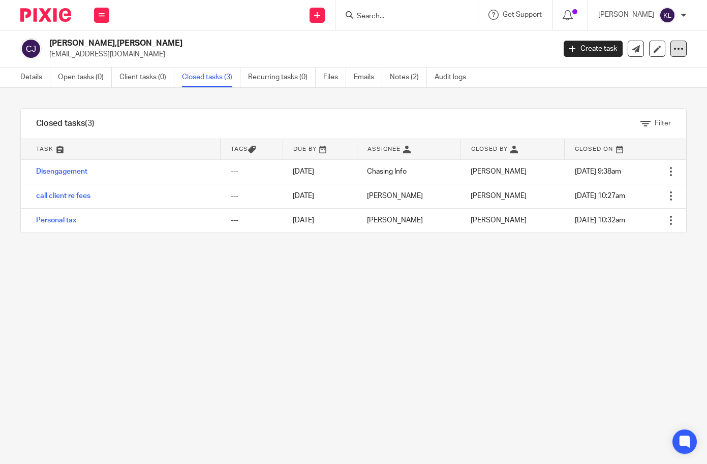
click at [673, 50] on icon at bounding box center [678, 49] width 10 height 10
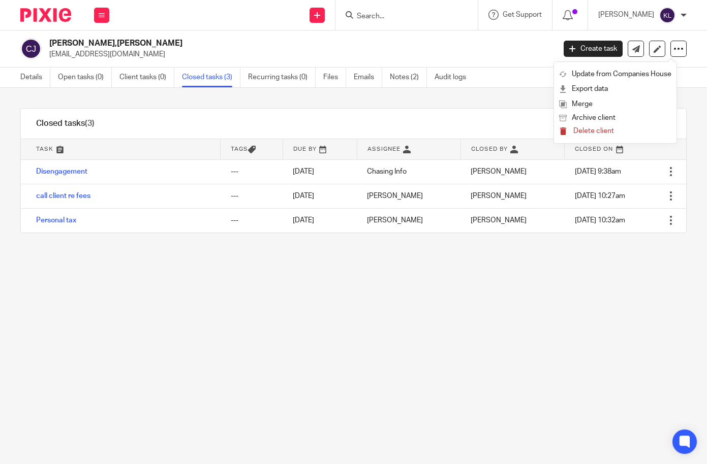
click at [597, 133] on span "Delete client" at bounding box center [593, 131] width 41 height 7
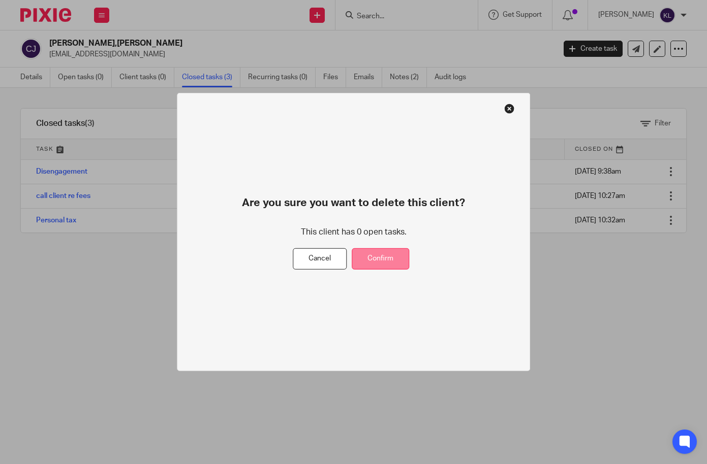
click at [384, 261] on button "Confirm" at bounding box center [380, 259] width 57 height 22
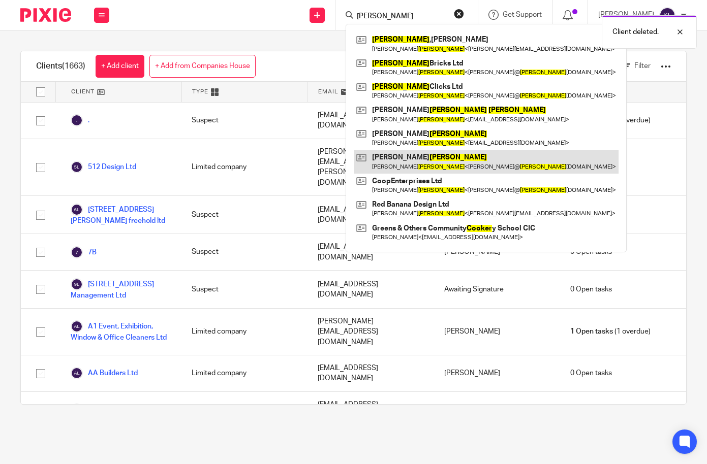
type input "cooper"
click at [463, 172] on link at bounding box center [486, 161] width 265 height 23
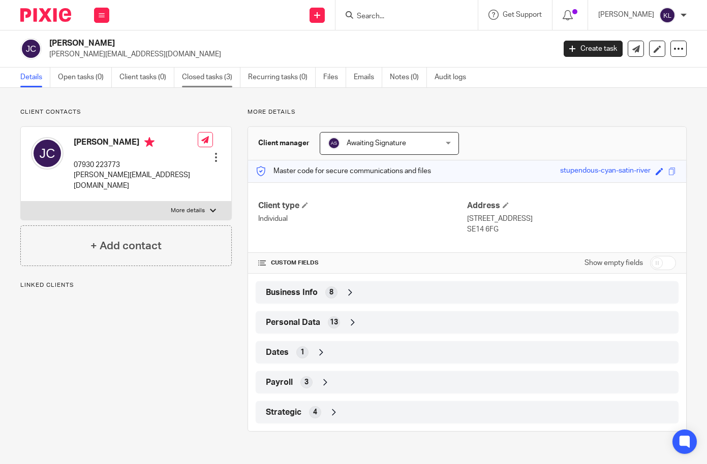
click at [215, 83] on link "Closed tasks (3)" at bounding box center [211, 78] width 58 height 20
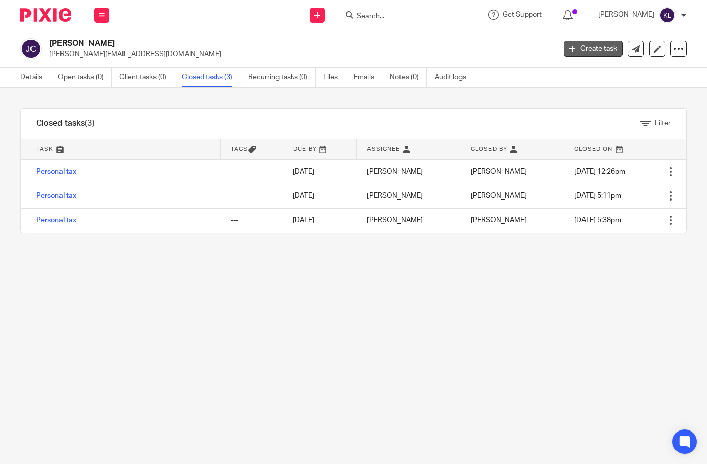
click at [588, 54] on link "Create task" at bounding box center [592, 49] width 59 height 16
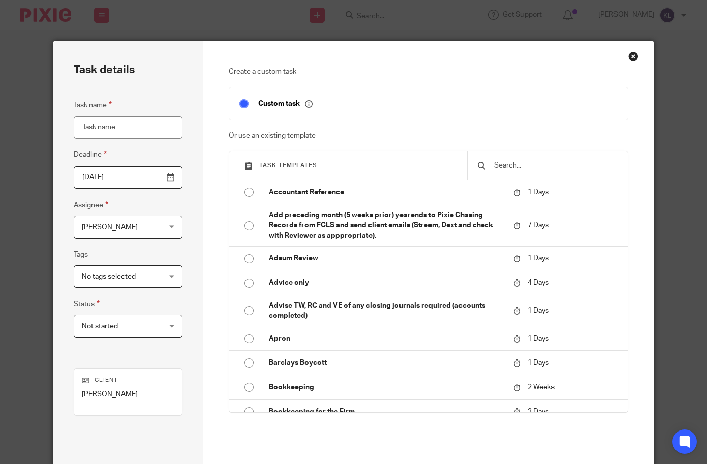
click at [533, 164] on input "text" at bounding box center [555, 165] width 124 height 11
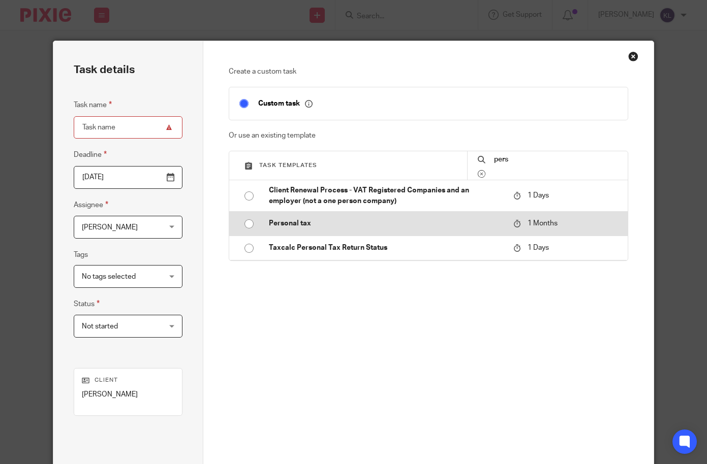
type input "pers"
click at [384, 227] on p "Personal tax" at bounding box center [386, 223] width 234 height 10
type input "[DATE]"
type input "Personal tax"
checkbox input "false"
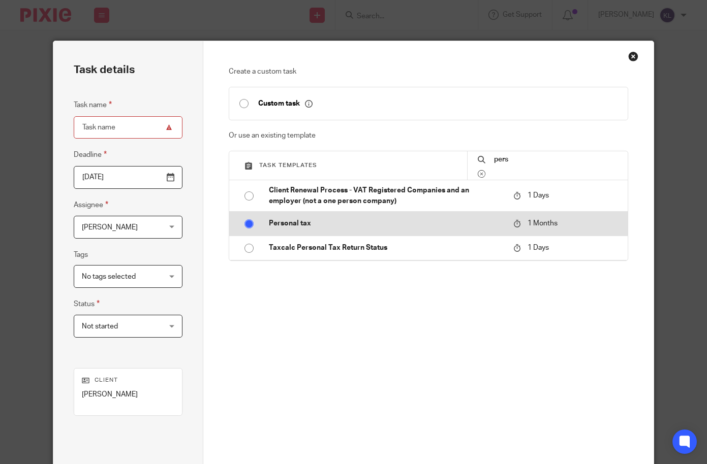
radio input "true"
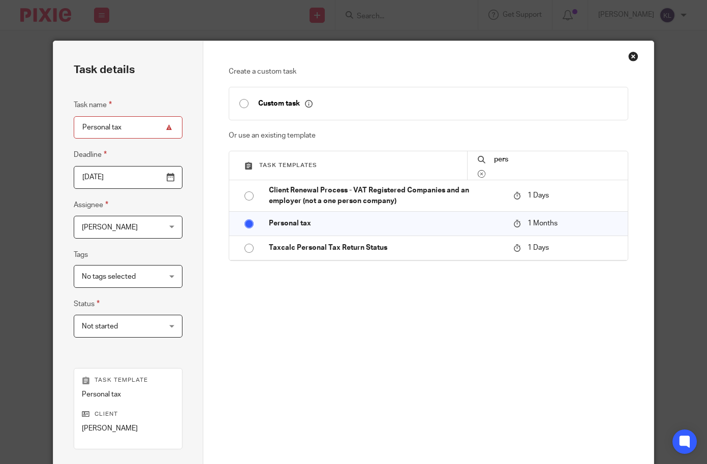
click at [100, 232] on span "[PERSON_NAME]" at bounding box center [122, 226] width 80 height 21
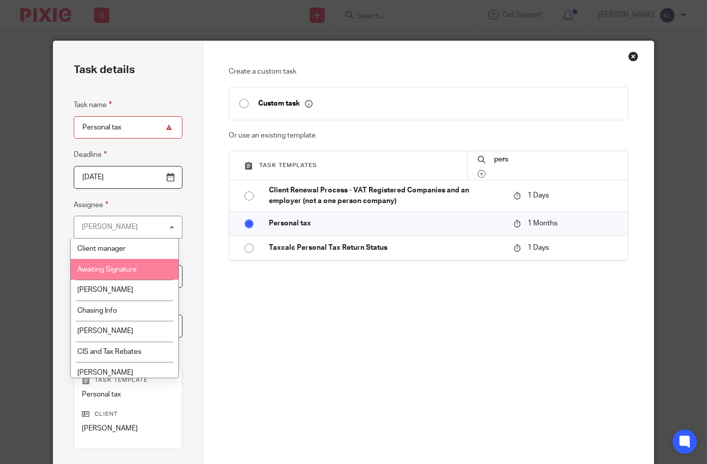
click at [126, 275] on li "Awaiting Signature" at bounding box center [125, 269] width 108 height 21
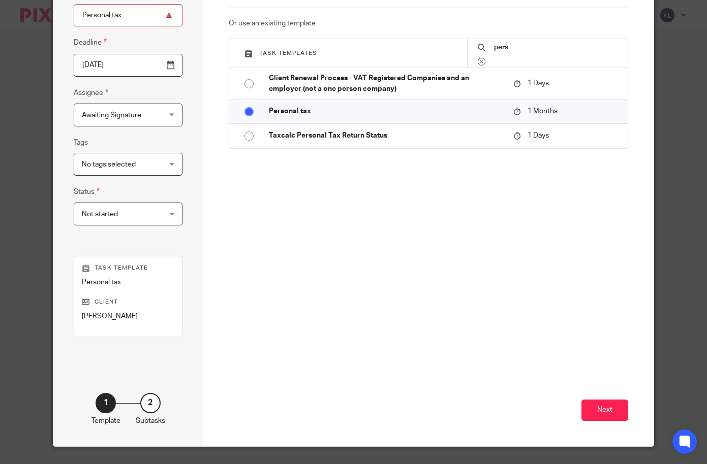
scroll to position [136, 0]
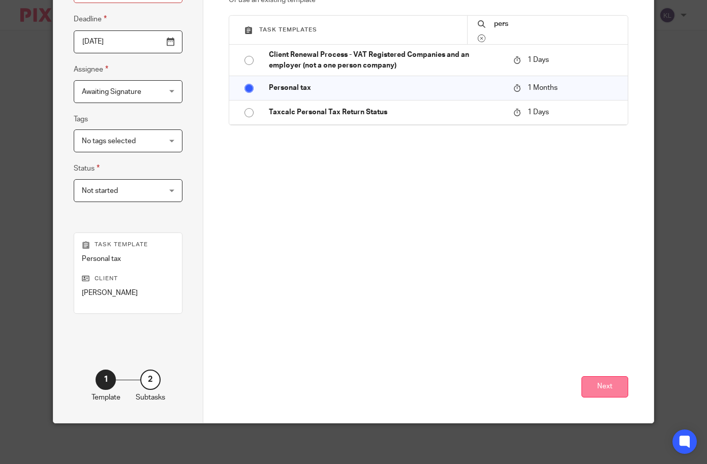
click at [606, 395] on button "Next" at bounding box center [604, 388] width 47 height 22
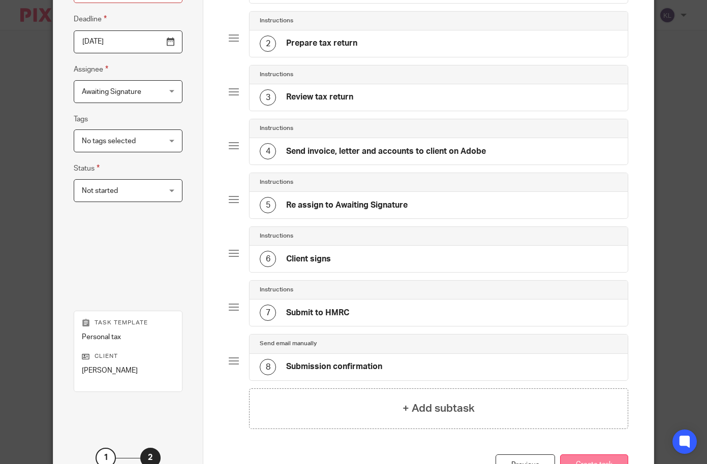
click at [582, 462] on button "Create task" at bounding box center [594, 466] width 68 height 22
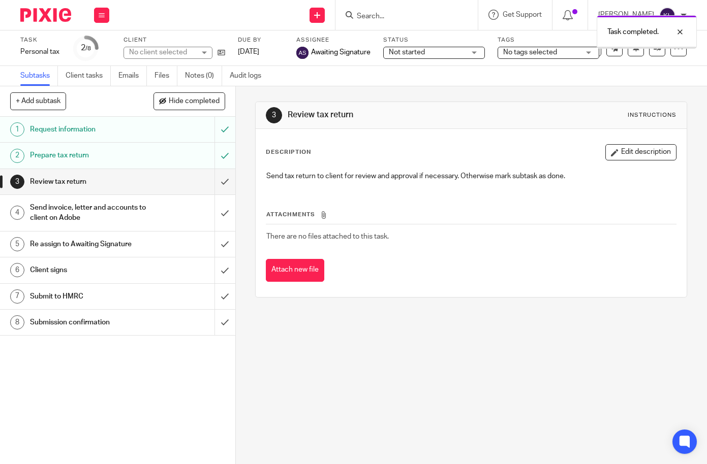
click at [215, 184] on input "submit" at bounding box center [117, 181] width 235 height 25
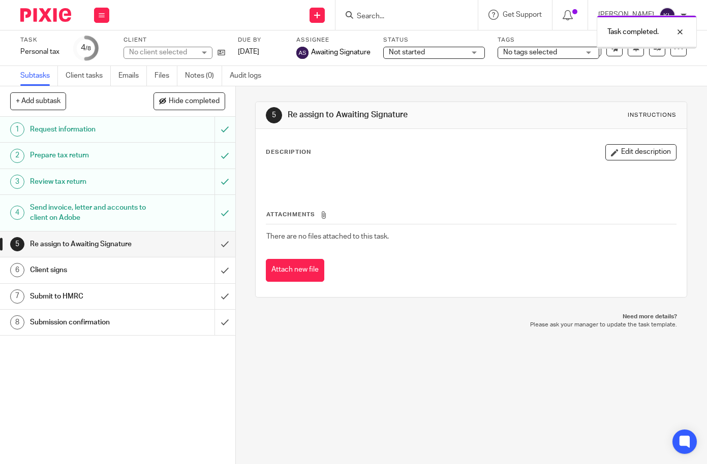
click at [215, 238] on input "submit" at bounding box center [117, 244] width 235 height 25
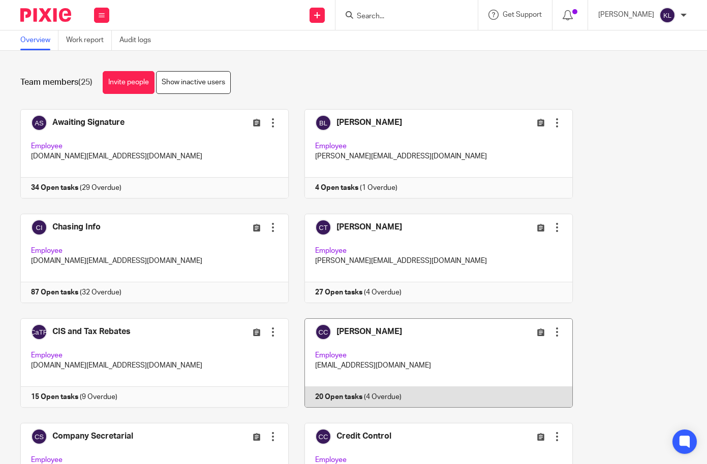
click at [387, 390] on link at bounding box center [431, 363] width 284 height 89
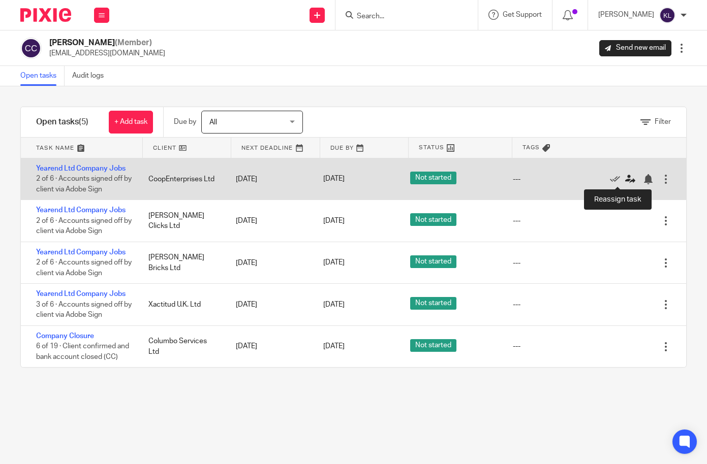
click at [625, 176] on icon at bounding box center [630, 179] width 10 height 10
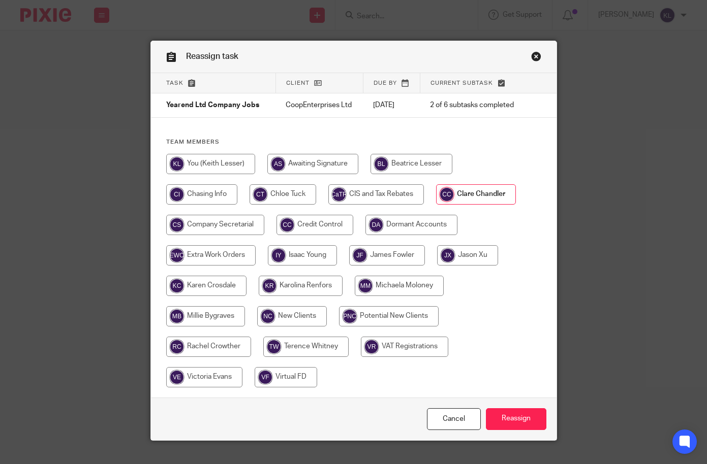
click at [294, 174] on input "radio" at bounding box center [312, 164] width 91 height 20
radio input "true"
click at [516, 426] on input "Reassign" at bounding box center [516, 420] width 60 height 22
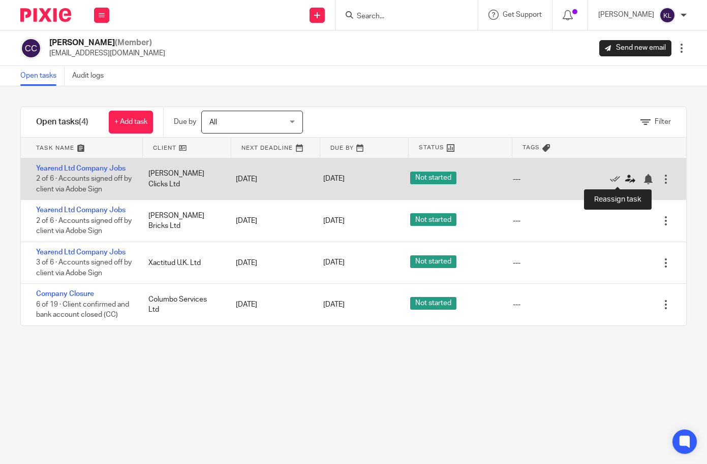
click at [625, 176] on icon at bounding box center [630, 179] width 10 height 10
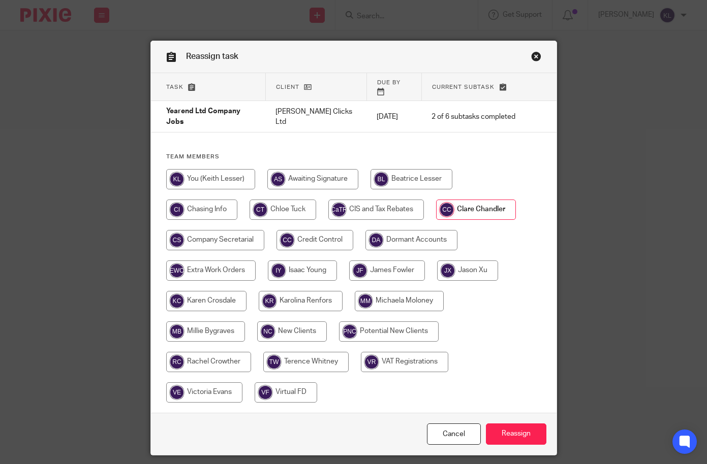
click at [309, 169] on input "radio" at bounding box center [312, 179] width 91 height 20
radio input "true"
click at [511, 424] on input "Reassign" at bounding box center [516, 435] width 60 height 22
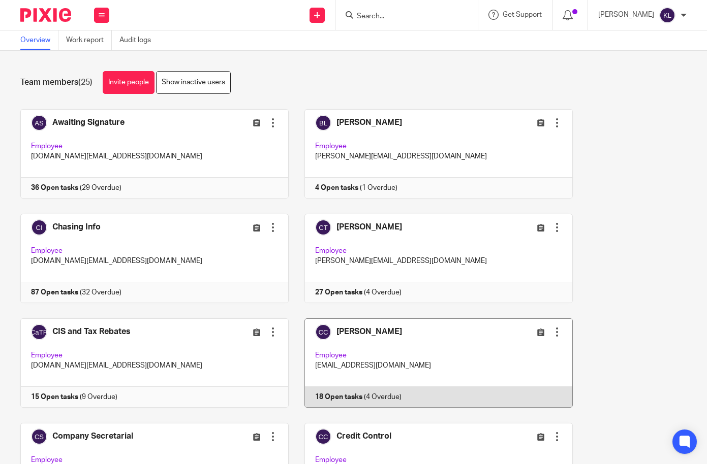
click at [388, 384] on link at bounding box center [431, 363] width 284 height 89
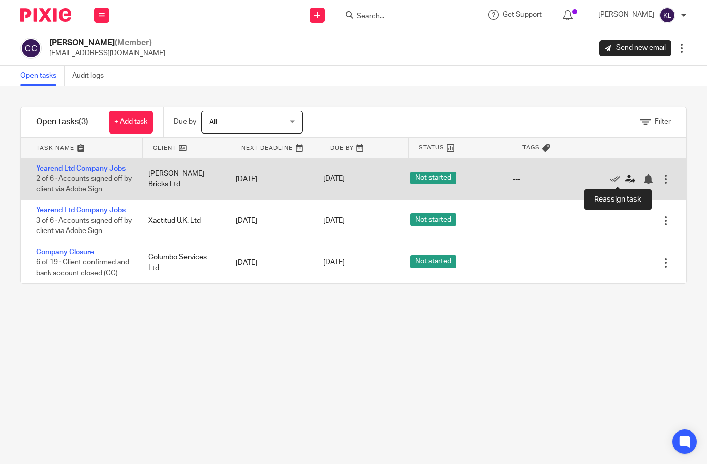
click at [625, 178] on icon at bounding box center [630, 179] width 10 height 10
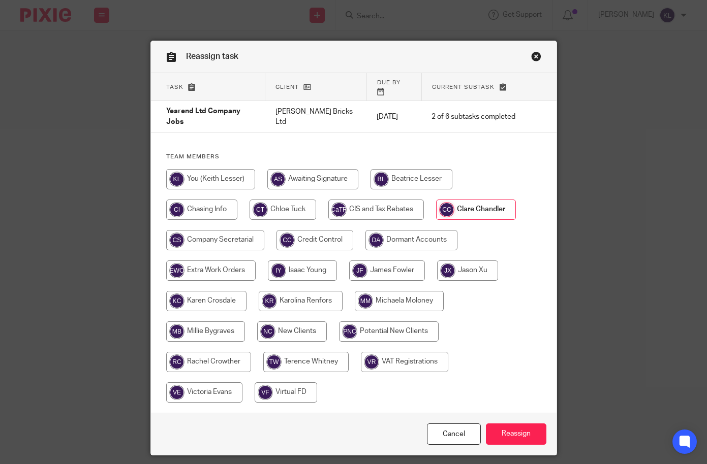
click at [304, 169] on input "radio" at bounding box center [312, 179] width 91 height 20
radio input "true"
click at [513, 424] on input "Reassign" at bounding box center [516, 435] width 60 height 22
